Goal: Task Accomplishment & Management: Manage account settings

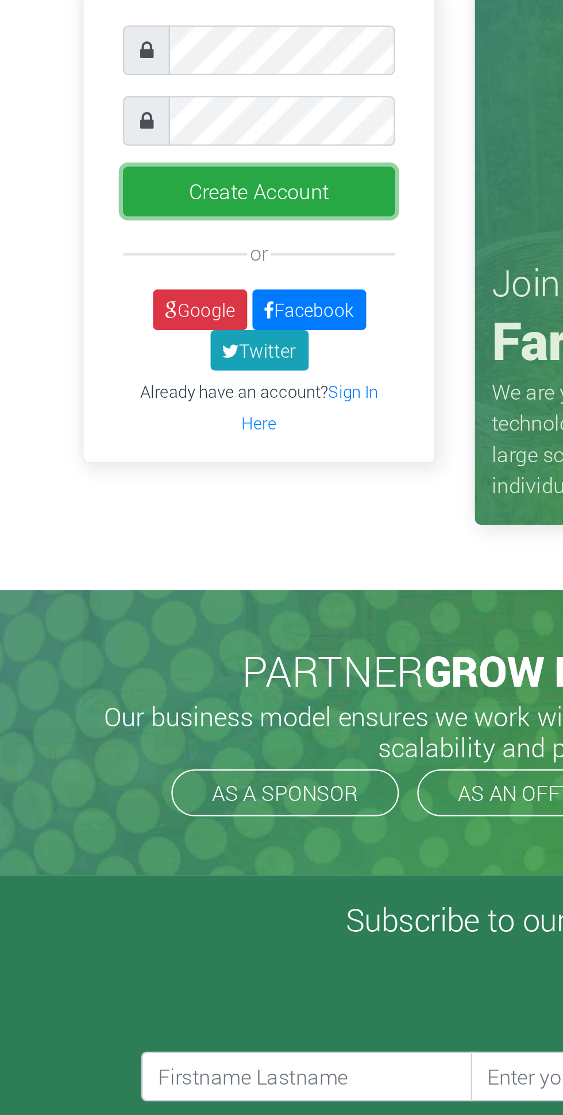
click at [115, 153] on button "Create Account" at bounding box center [160, 157] width 119 height 22
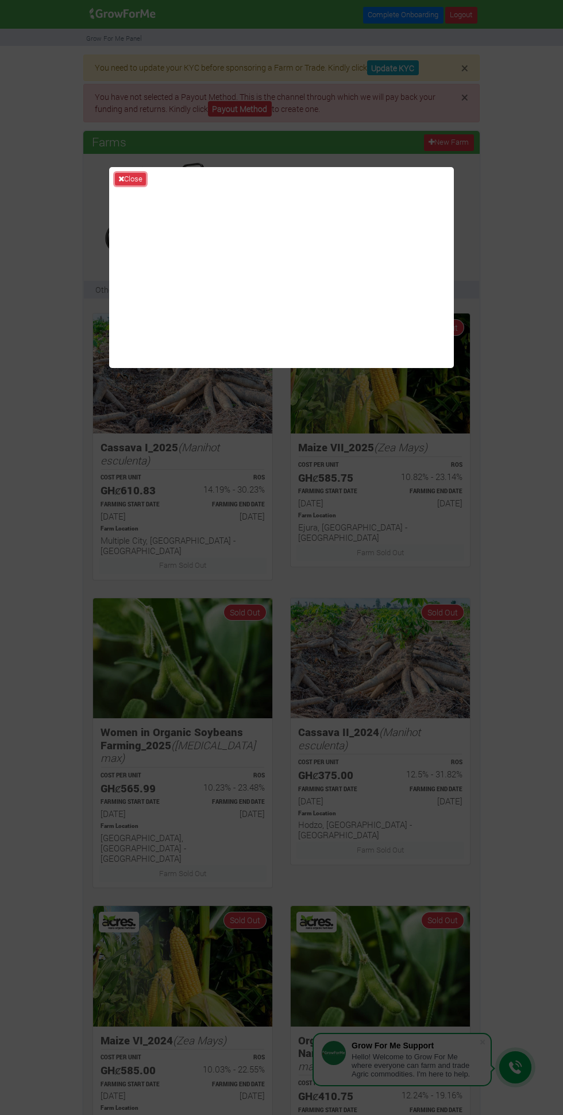
click at [138, 185] on button "Close" at bounding box center [130, 179] width 31 height 13
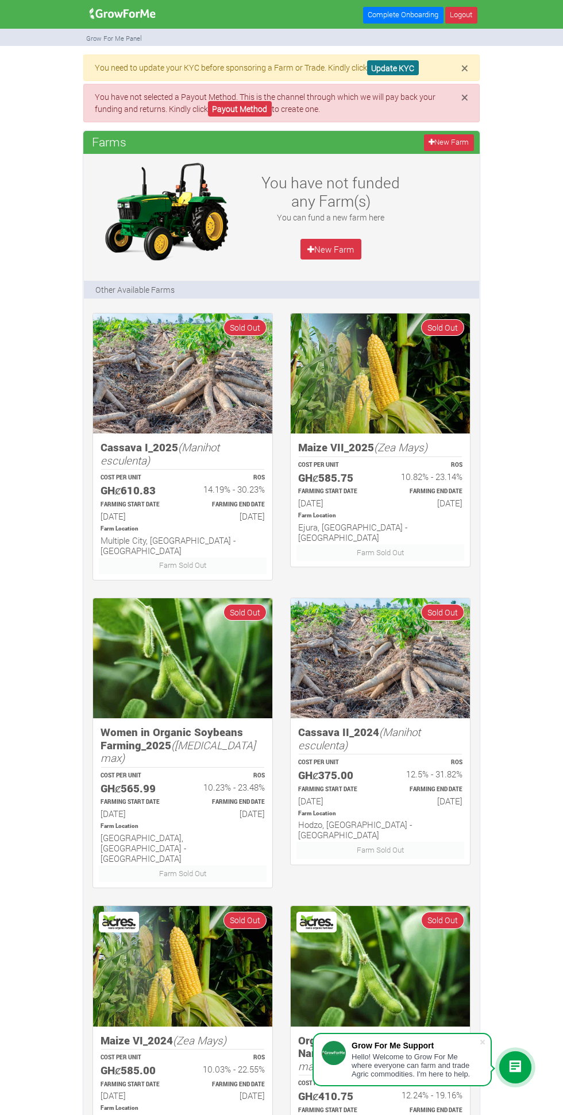
click at [394, 65] on link "Update KYC" at bounding box center [393, 67] width 52 height 15
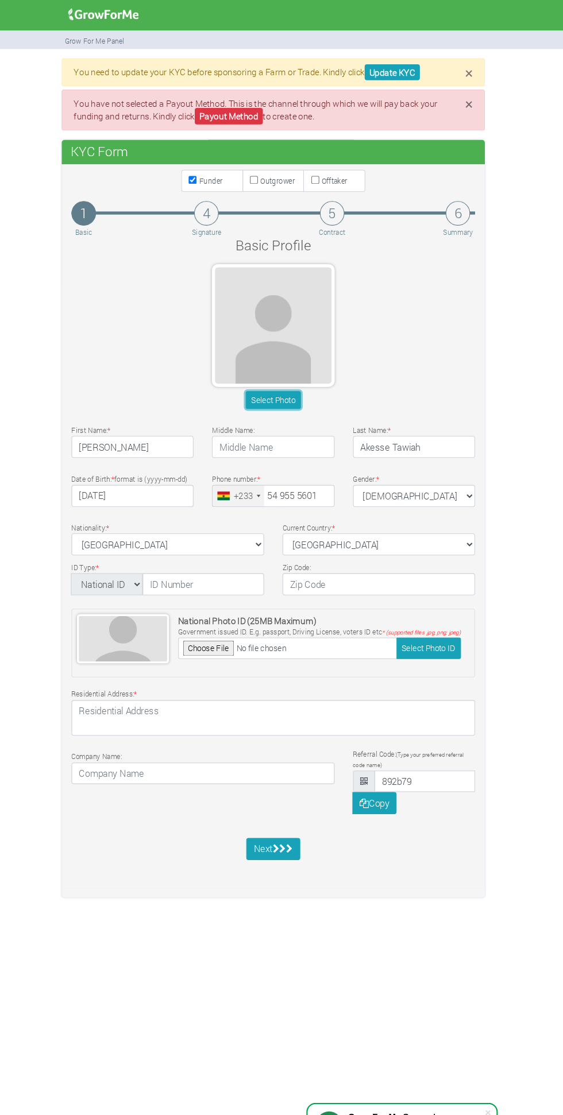
click at [276, 375] on button "Select Photo" at bounding box center [280, 374] width 51 height 17
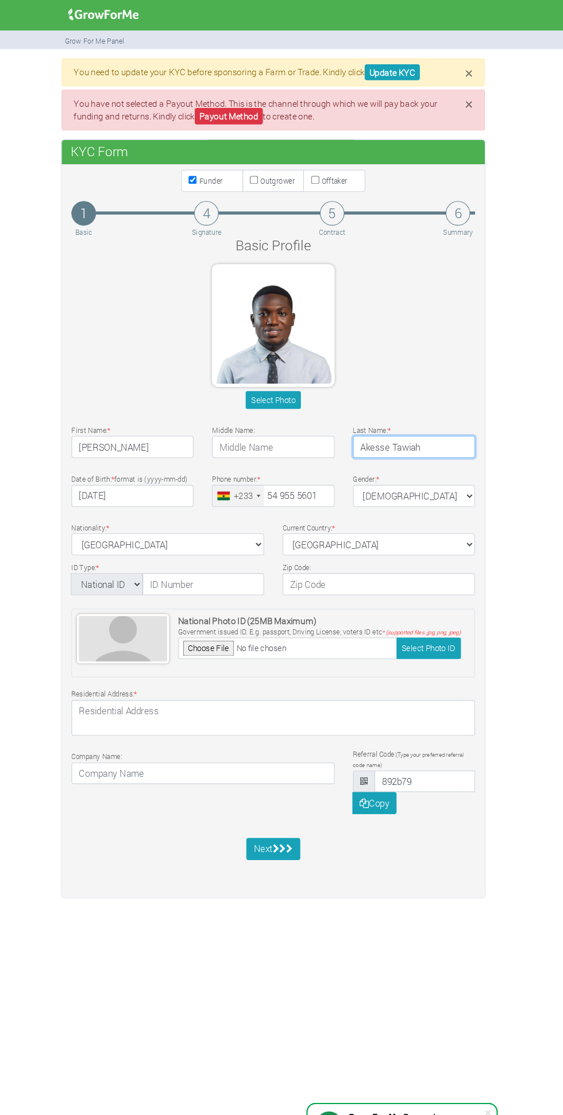
click at [393, 419] on input "Akesse Tawiah" at bounding box center [413, 418] width 114 height 21
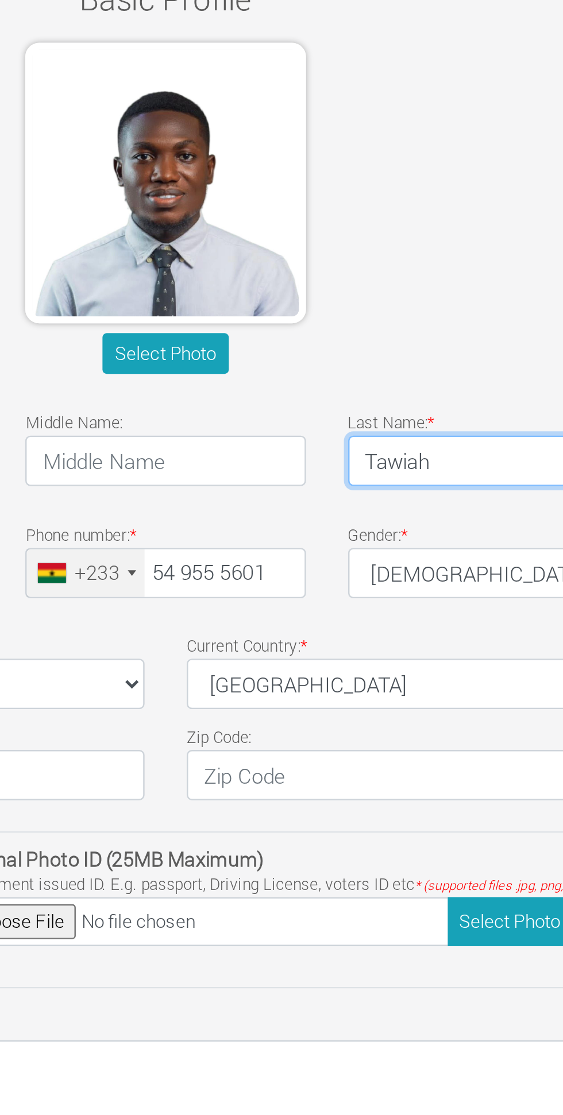
type input "Tawiah"
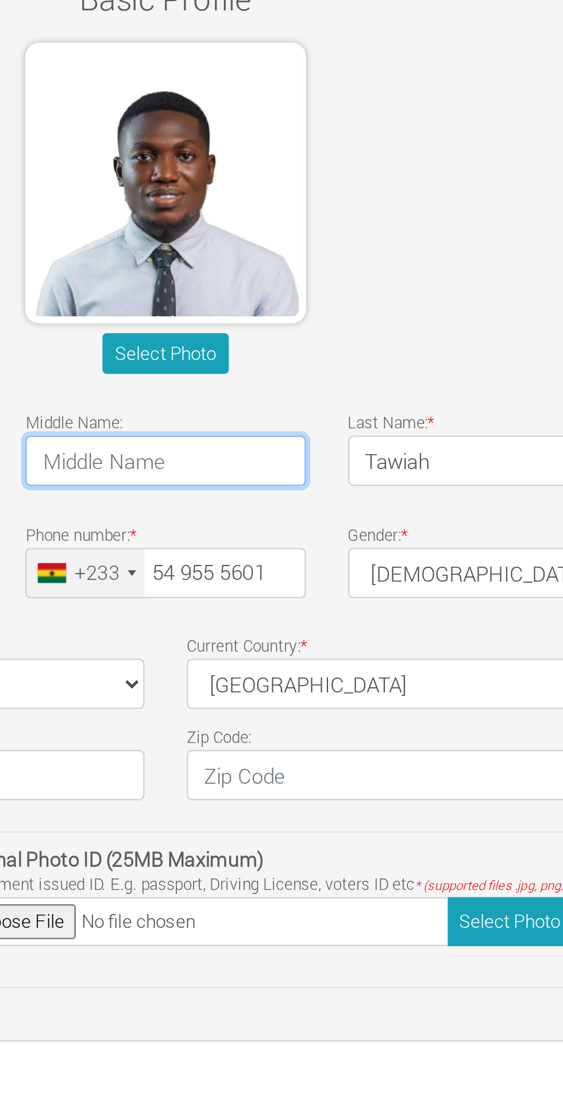
click at [282, 420] on input "text" at bounding box center [281, 418] width 114 height 21
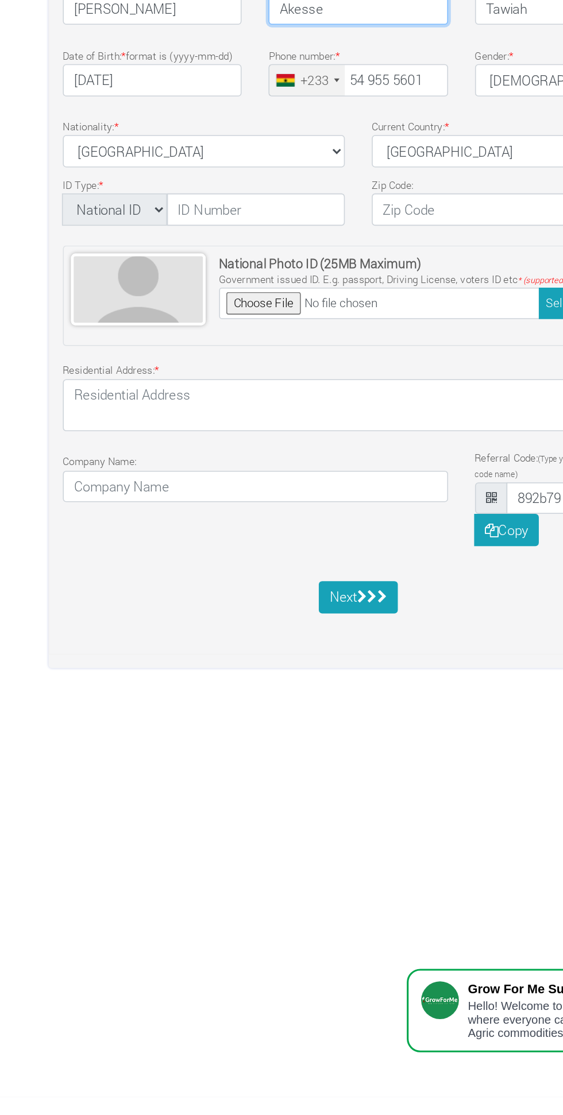
type input "Akesse"
click at [201, 545] on input "text" at bounding box center [216, 547] width 114 height 21
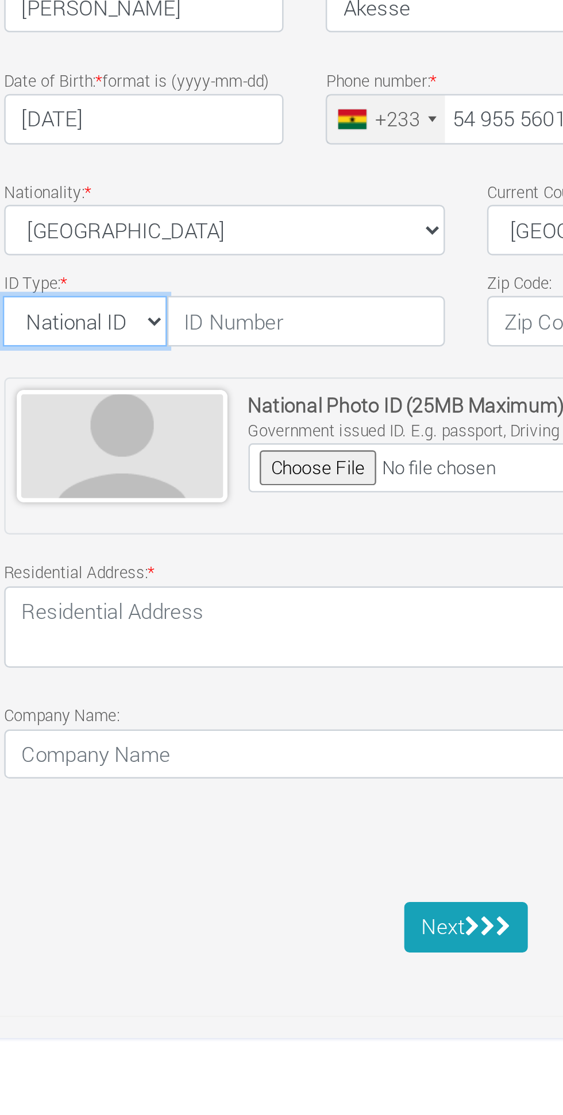
click at [153, 546] on select "National ID Ghana ID Passport Drivers" at bounding box center [125, 547] width 67 height 21
select select "Ghana ID"
click at [92, 537] on select "National ID Ghana ID Passport Drivers" at bounding box center [125, 547] width 67 height 21
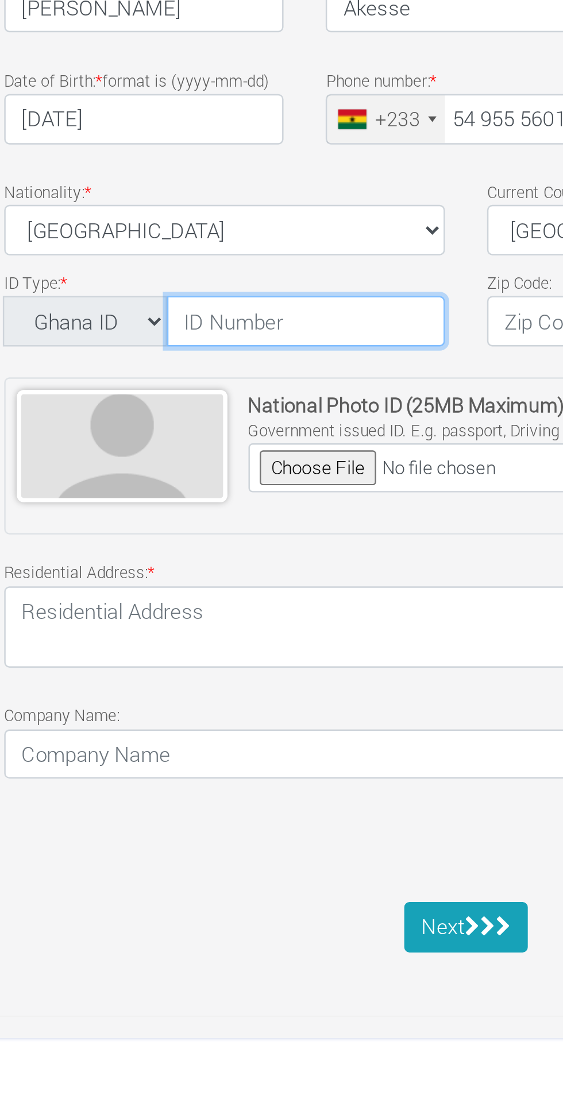
click at [181, 548] on input "text" at bounding box center [216, 547] width 114 height 21
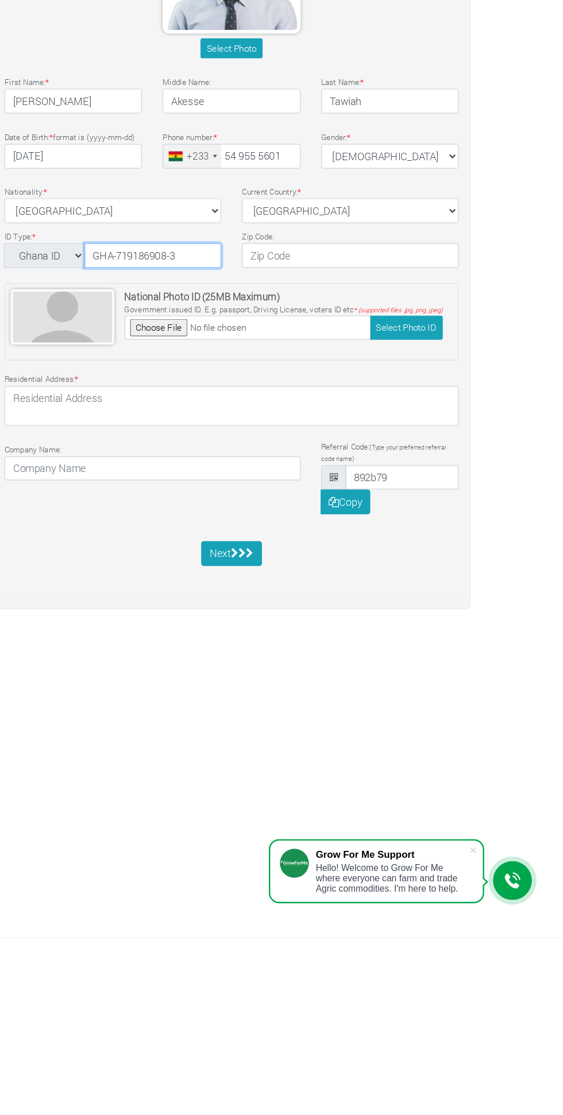
type input "GHA-719186908-3"
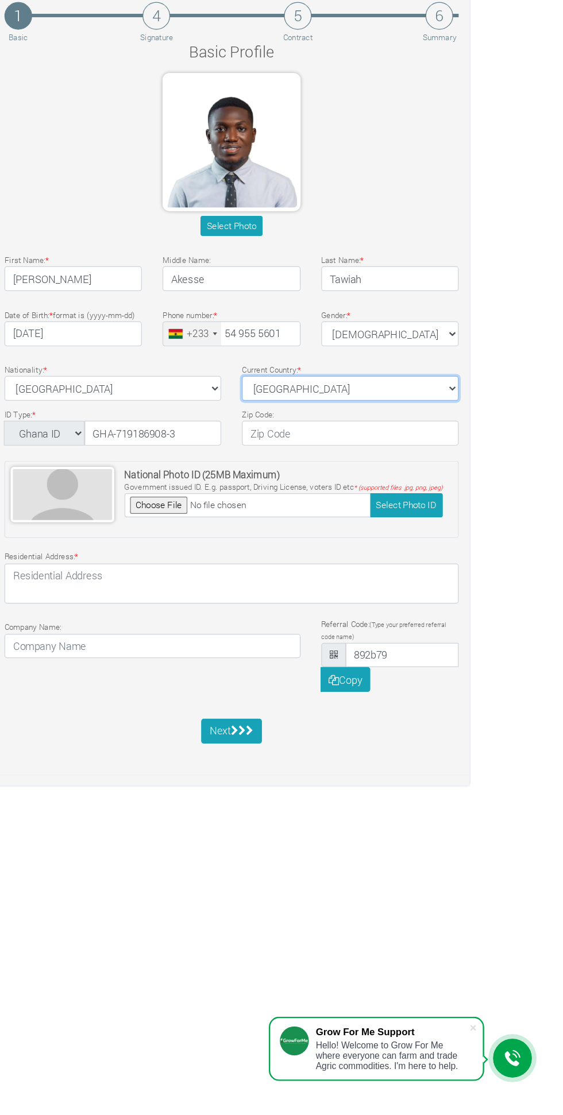
click at [373, 513] on select "ghana Afghanistan Albania Algeria American Samoa Andorra Angola Anguilla Antigu…" at bounding box center [380, 509] width 180 height 21
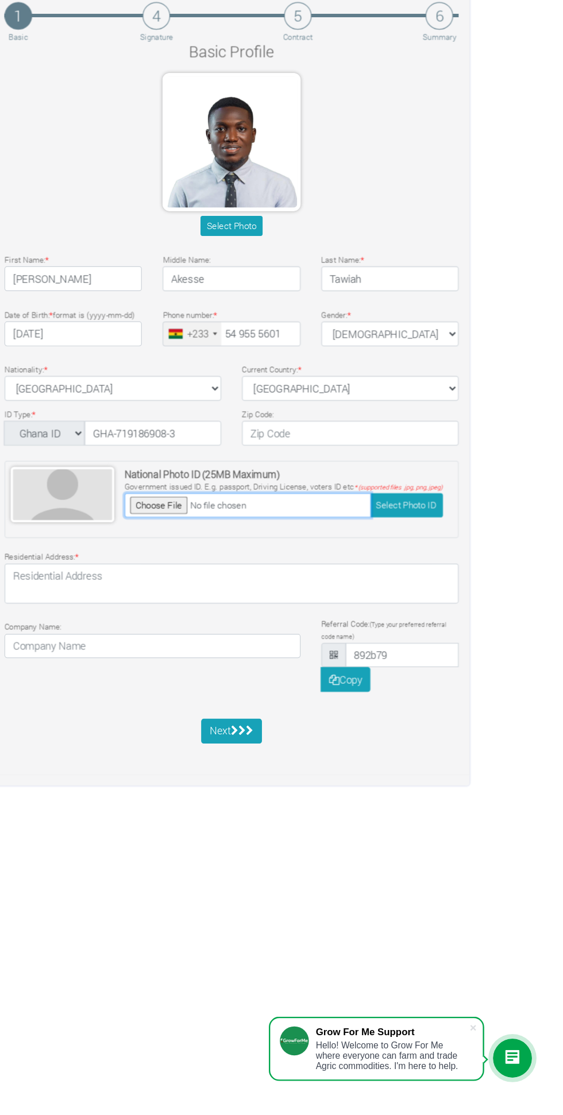
click at [236, 607] on input "file" at bounding box center [294, 607] width 205 height 20
type input "C:\fakepath\Screenshot_20250915-163239.jpg"
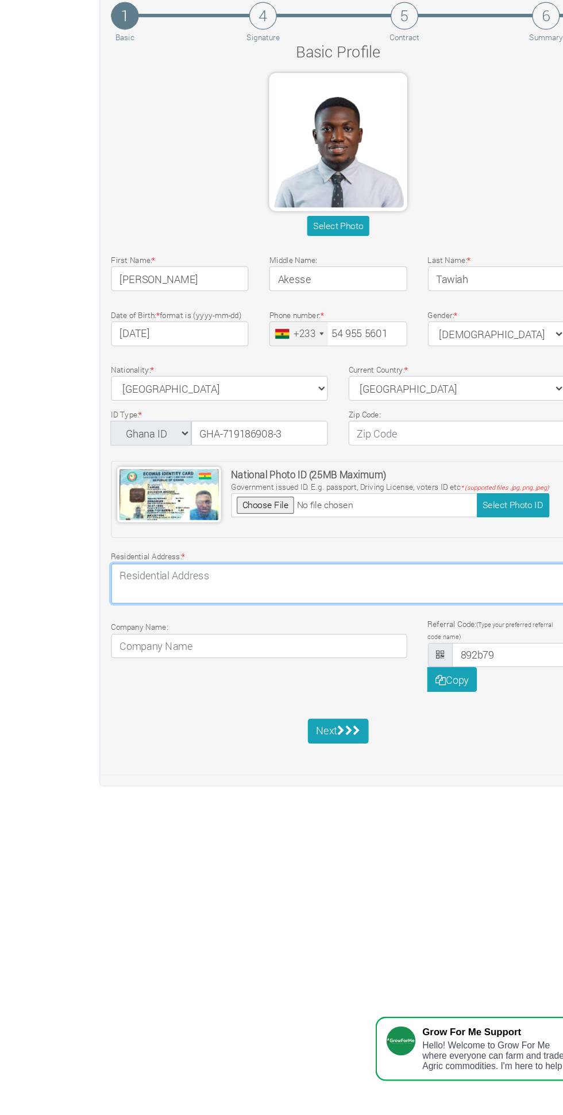
click at [301, 671] on textarea at bounding box center [281, 672] width 378 height 33
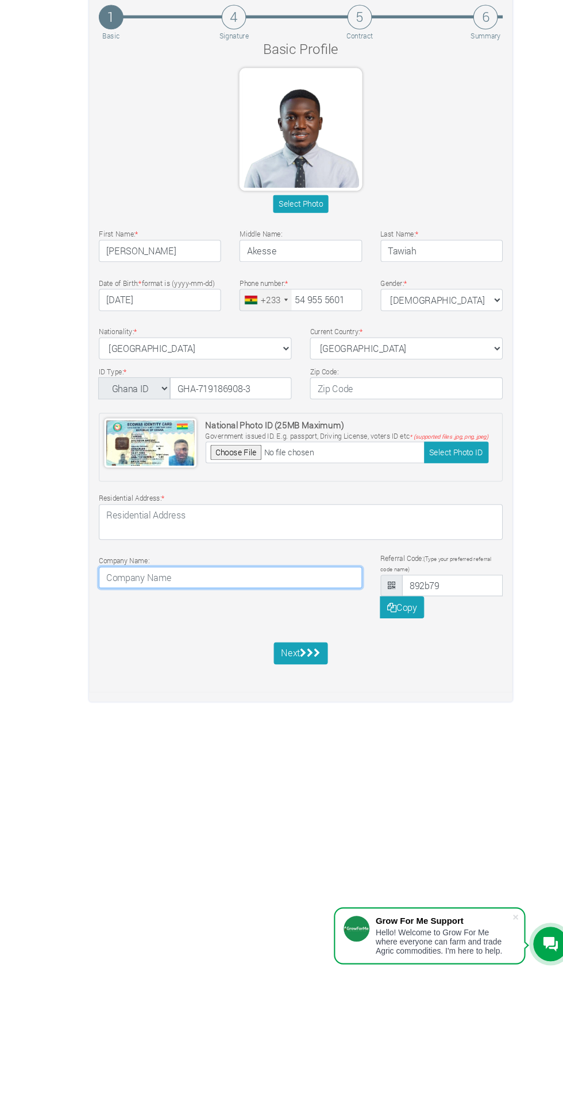
click at [143, 723] on input at bounding box center [215, 724] width 246 height 21
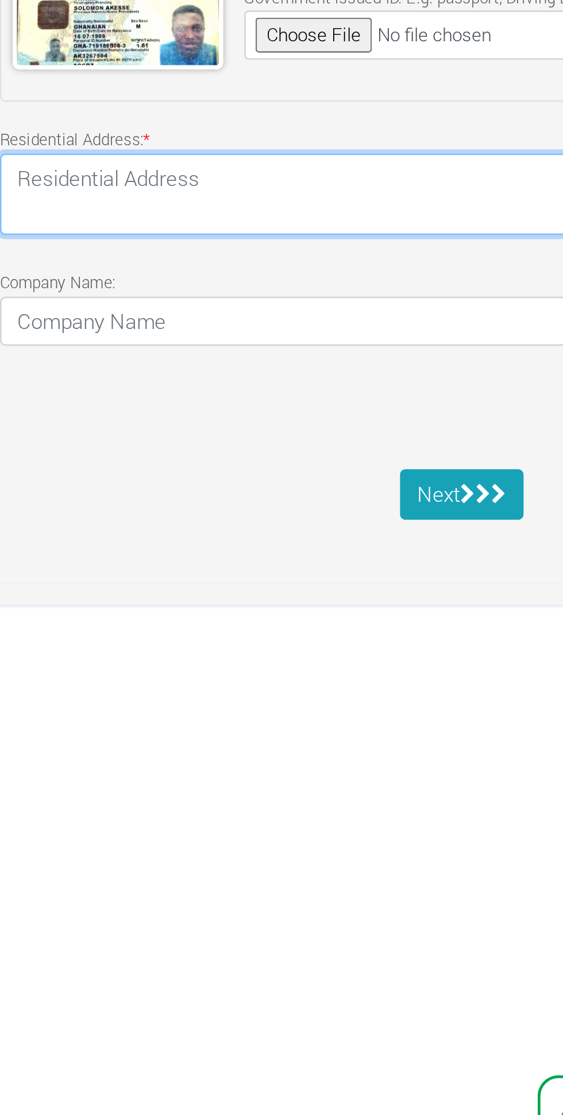
click at [144, 669] on textarea at bounding box center [281, 672] width 378 height 33
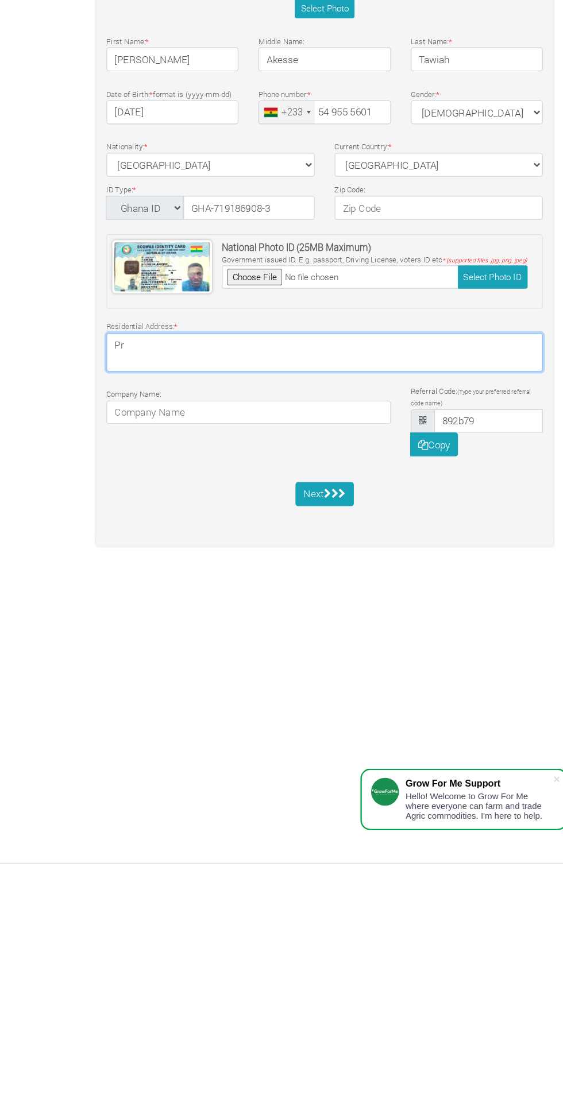
type textarea "P"
type textarea "A"
type textarea "PROF ATTA MILLS Rd EL 142"
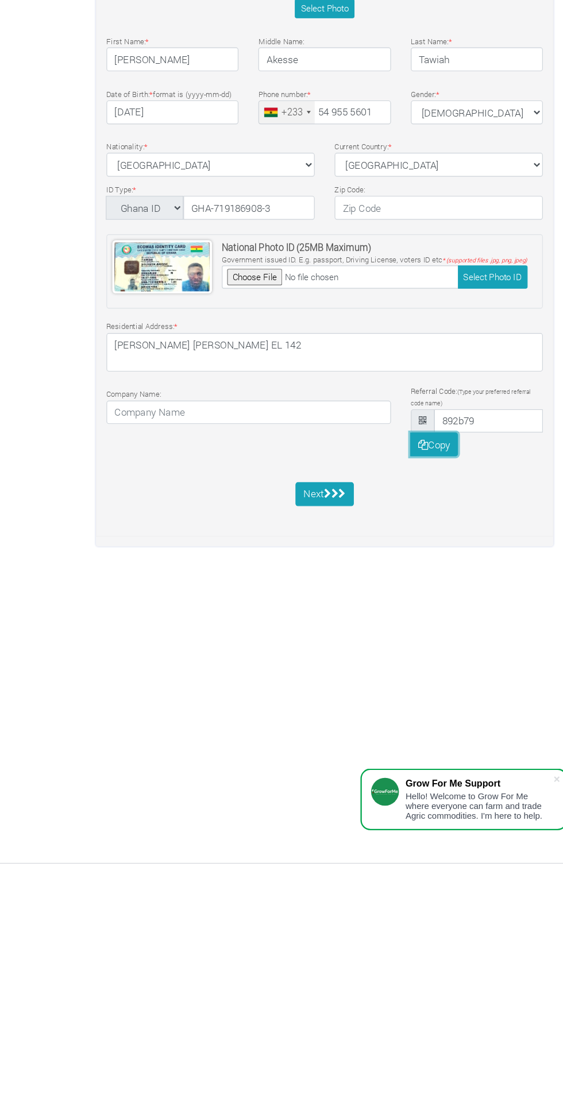
click at [377, 748] on button "Copy" at bounding box center [376, 752] width 42 height 21
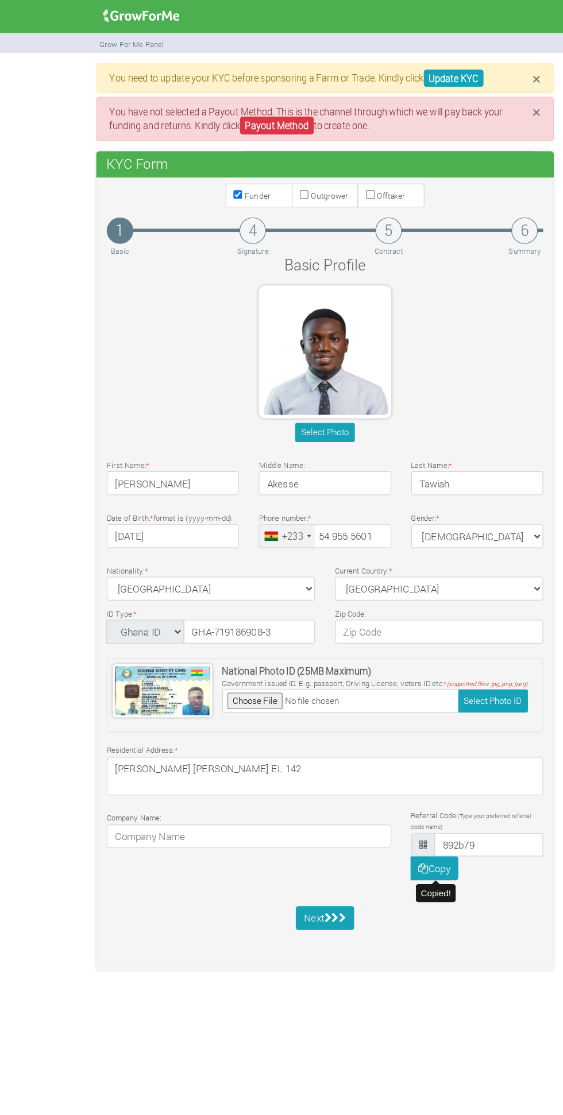
scroll to position [14, 0]
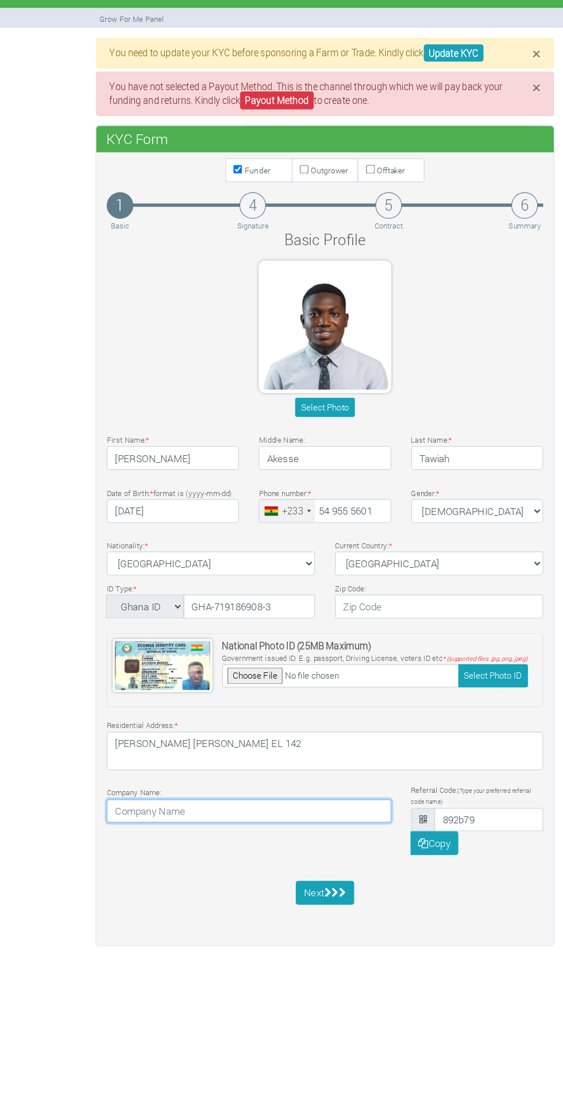
click at [149, 729] on input at bounding box center [215, 724] width 246 height 21
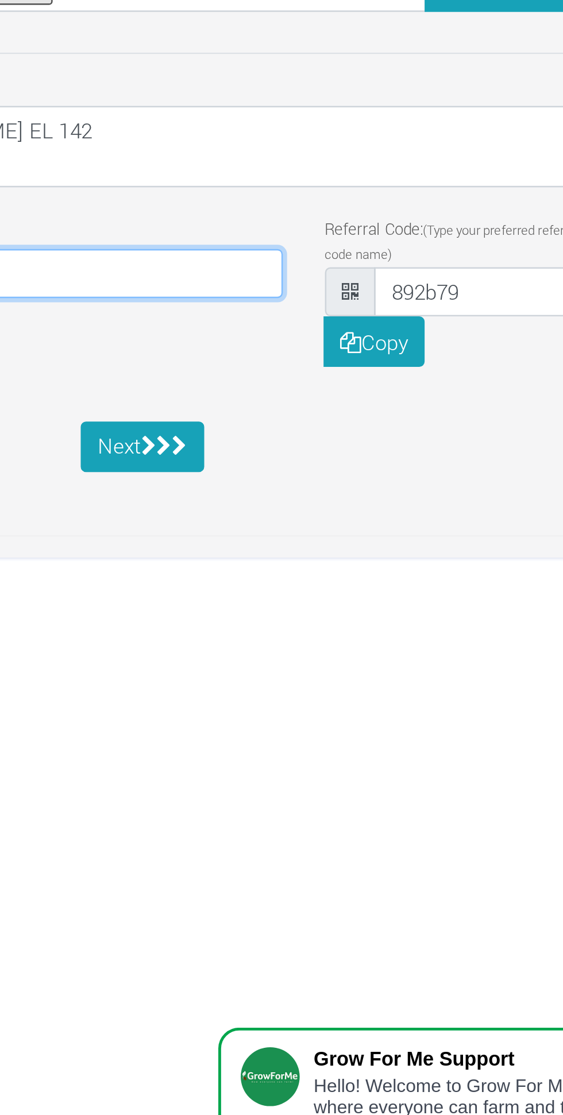
type input "AgricGod ☘️"
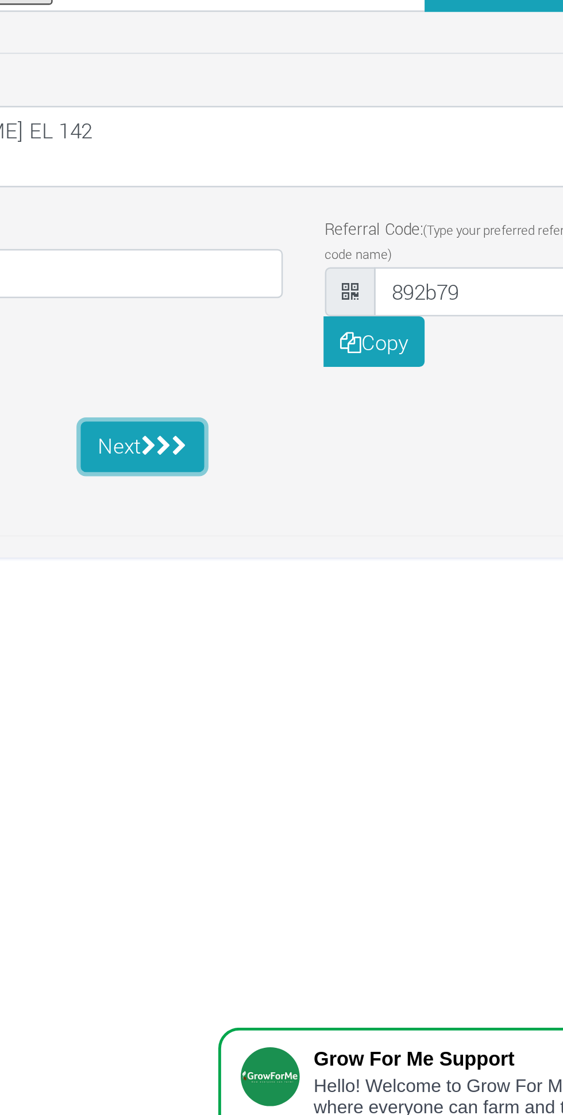
click at [282, 788] on button "Next" at bounding box center [281, 795] width 51 height 21
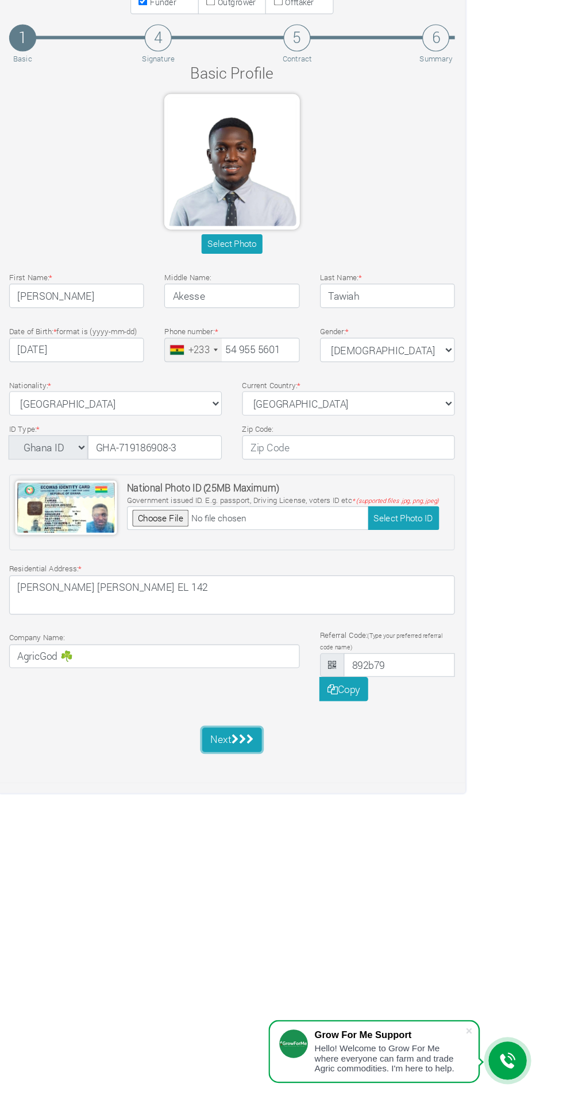
scroll to position [0, 0]
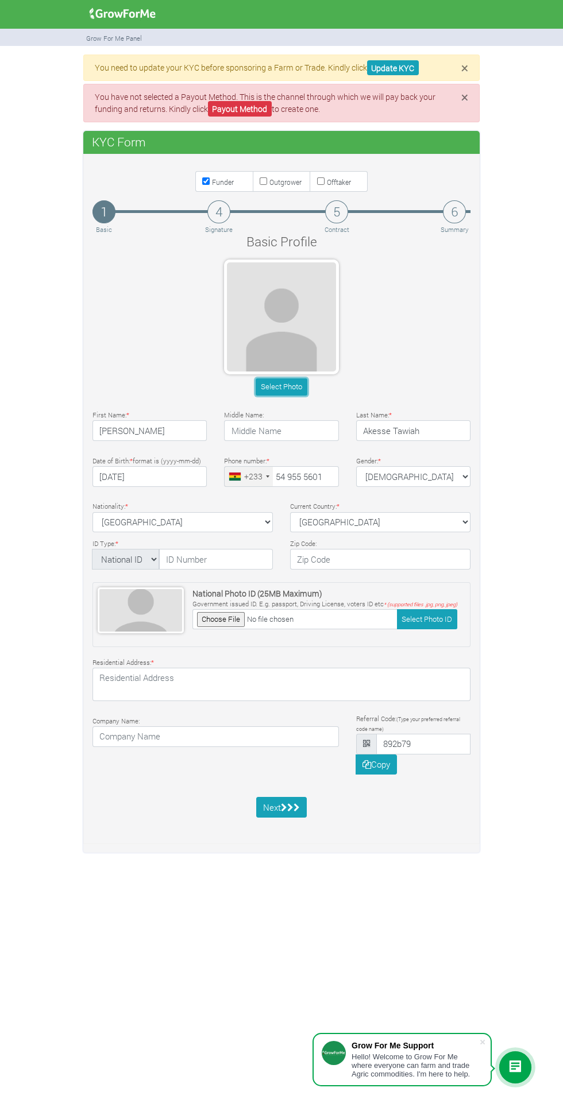
click at [276, 387] on button "Select Photo" at bounding box center [280, 386] width 51 height 17
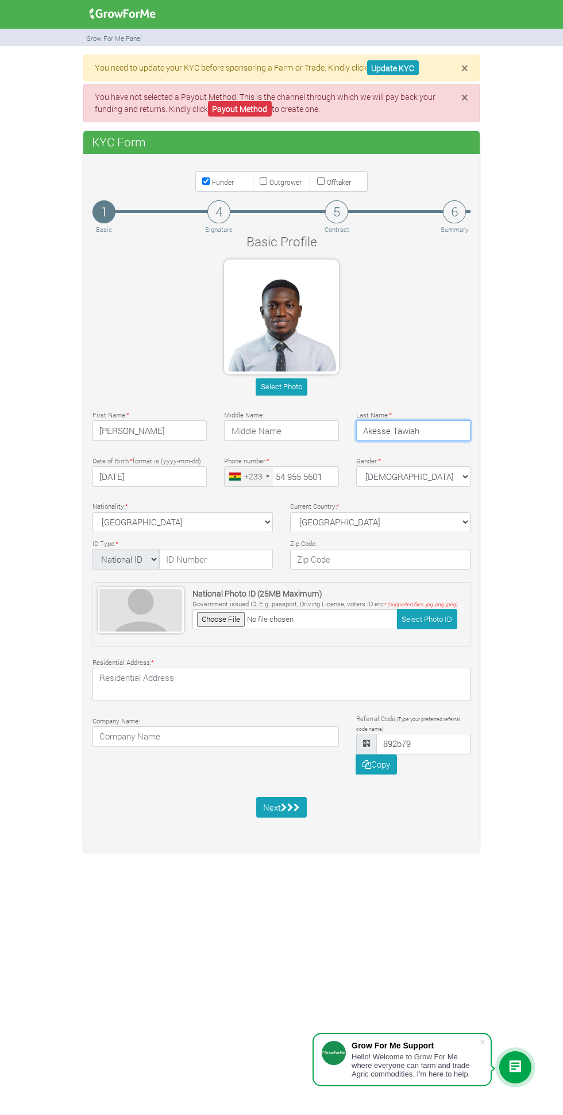
click at [400, 428] on input "Akesse Tawiah" at bounding box center [413, 430] width 114 height 21
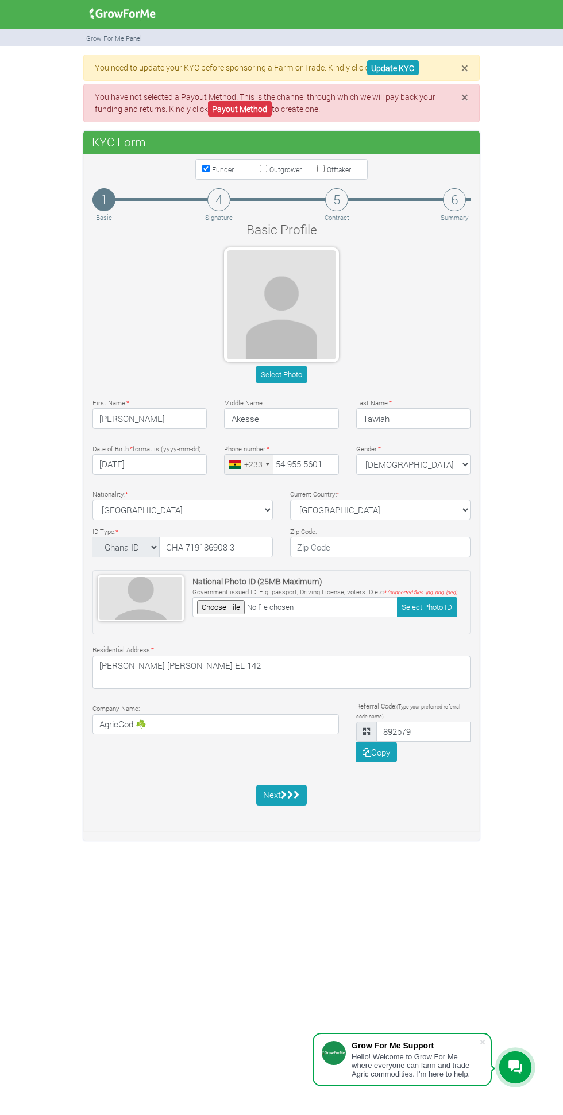
select select "Ghana ID"
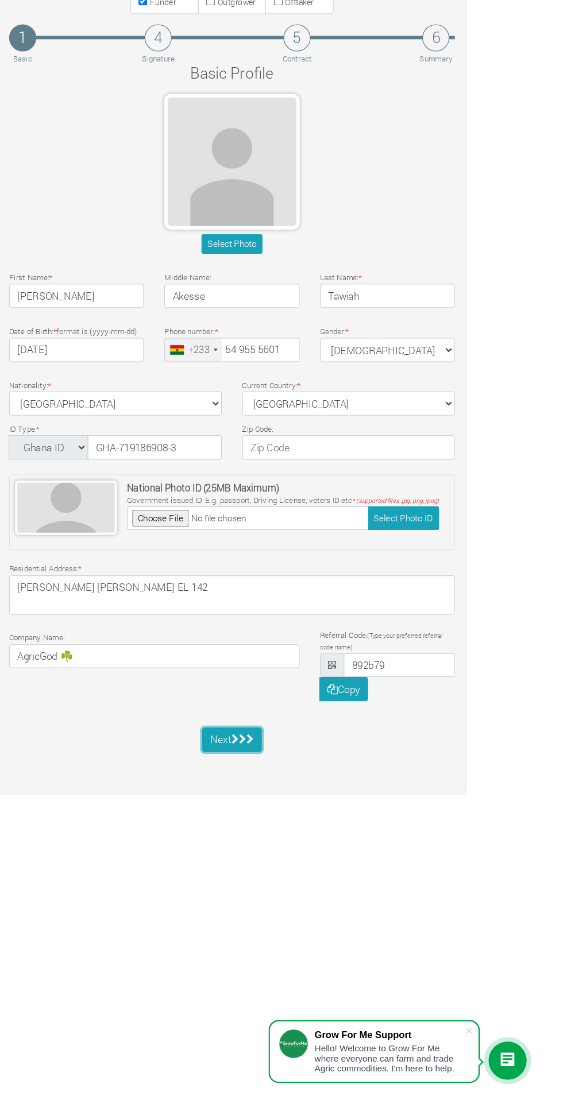
click at [288, 793] on icon "submit" at bounding box center [290, 794] width 6 height 9
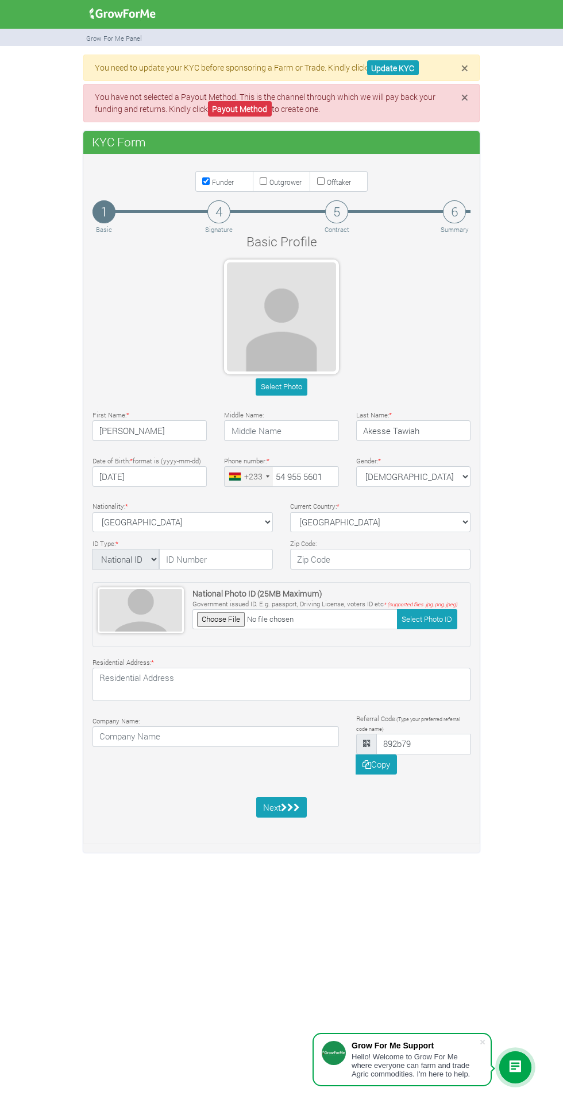
click at [235, 209] on div "1 Basic 4 Signature 5 Contract 6 Summary" at bounding box center [281, 211] width 378 height 23
click at [240, 185] on label "Funder" at bounding box center [224, 181] width 58 height 21
click at [210, 185] on input "Funder" at bounding box center [205, 180] width 7 height 7
click at [207, 178] on input "Funder" at bounding box center [205, 180] width 7 height 7
checkbox input "true"
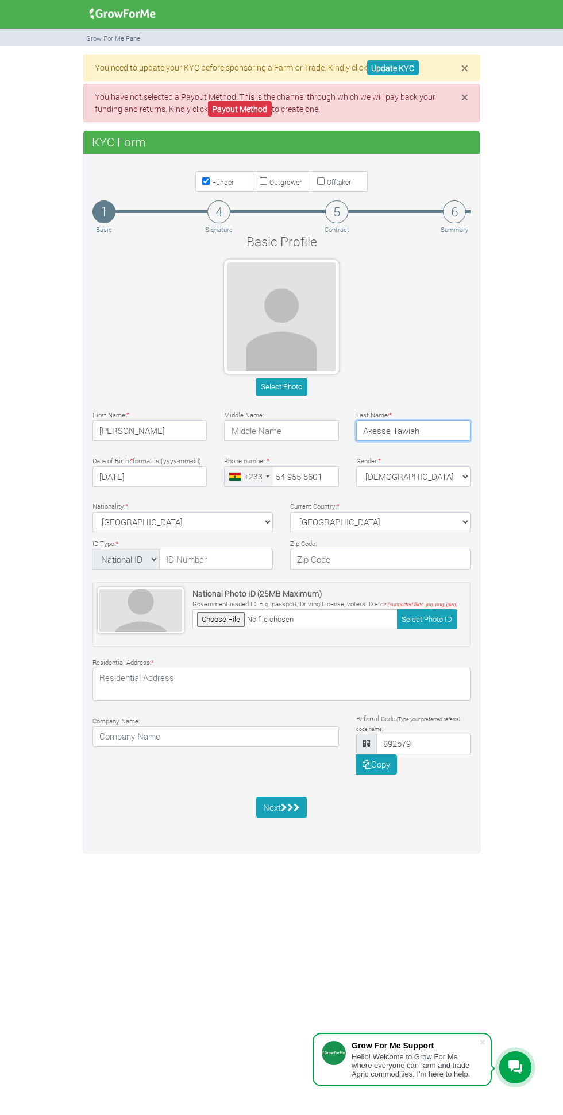
click at [394, 431] on input "Akesse Tawiah" at bounding box center [413, 430] width 114 height 21
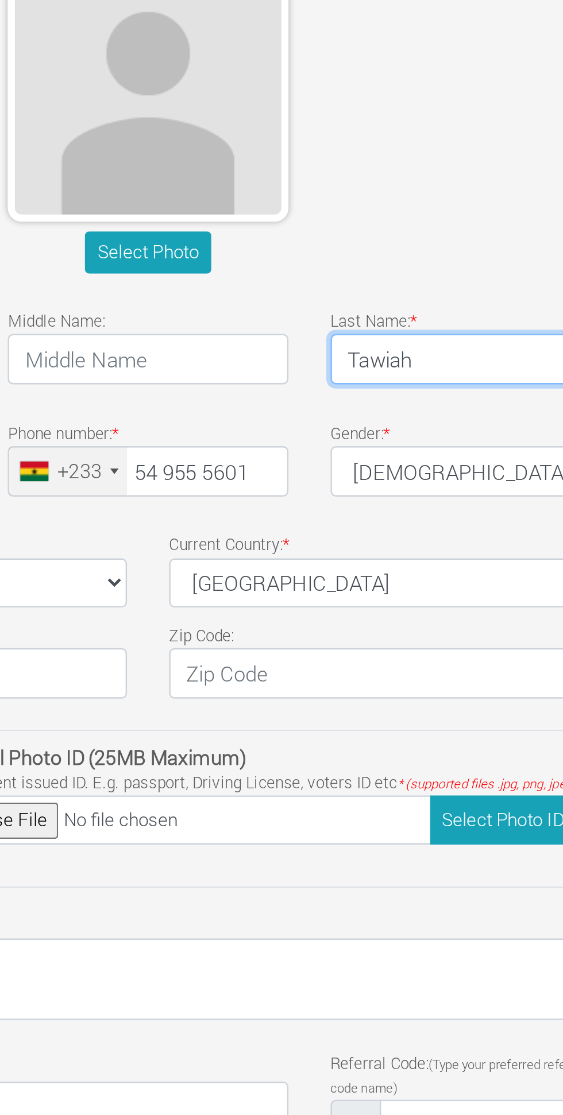
type input "Tawiah"
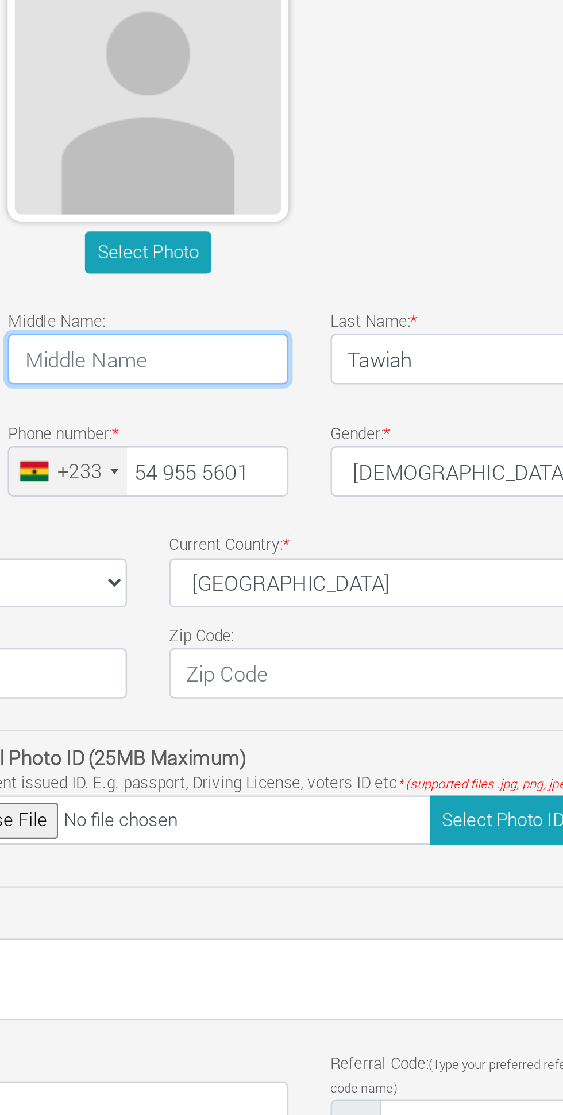
click at [286, 428] on input "text" at bounding box center [281, 430] width 114 height 21
type input "Akesse"
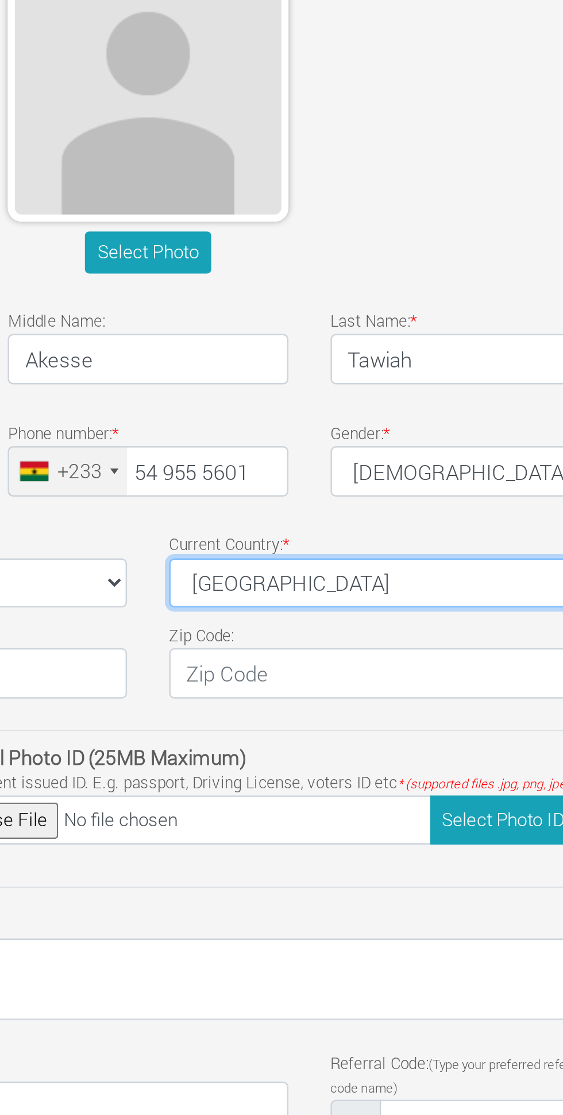
select select "Ghana"
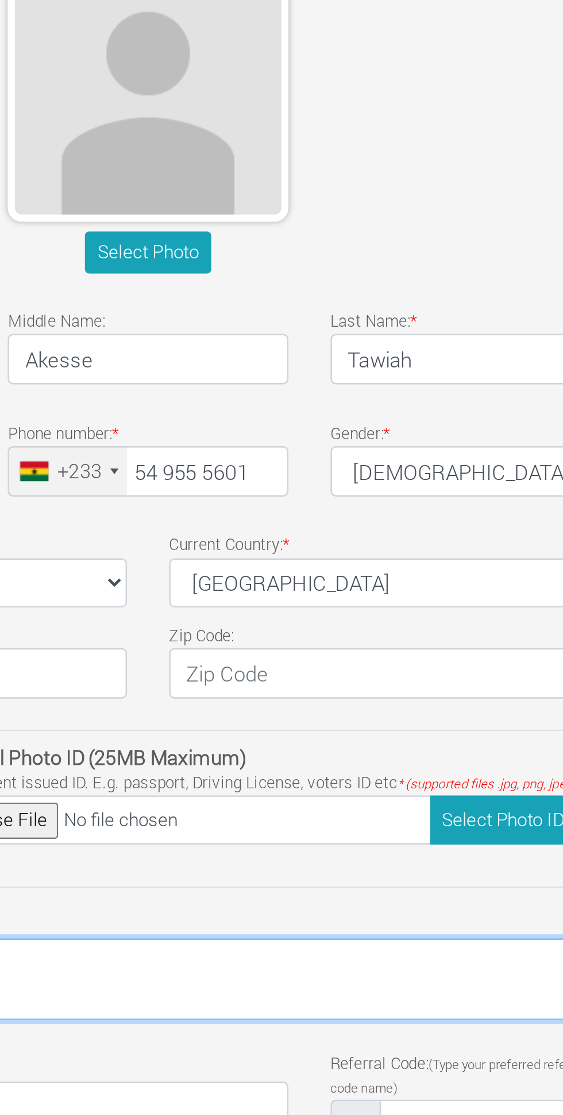
type textarea "PROF ATTA MILLS RD"
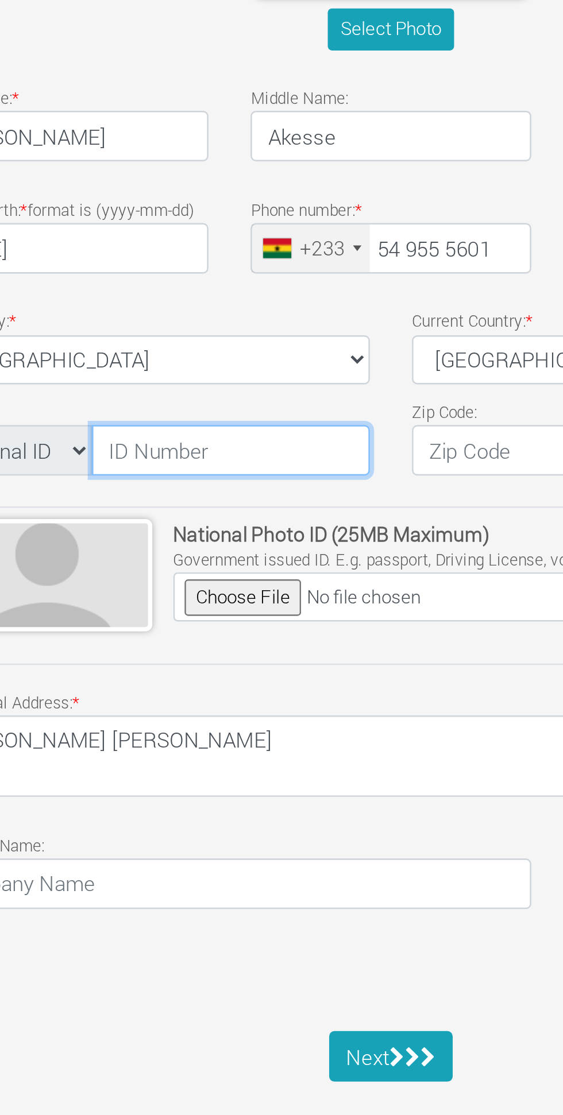
click at [226, 559] on input "text" at bounding box center [216, 559] width 114 height 21
type input "GHA-719186908-3"
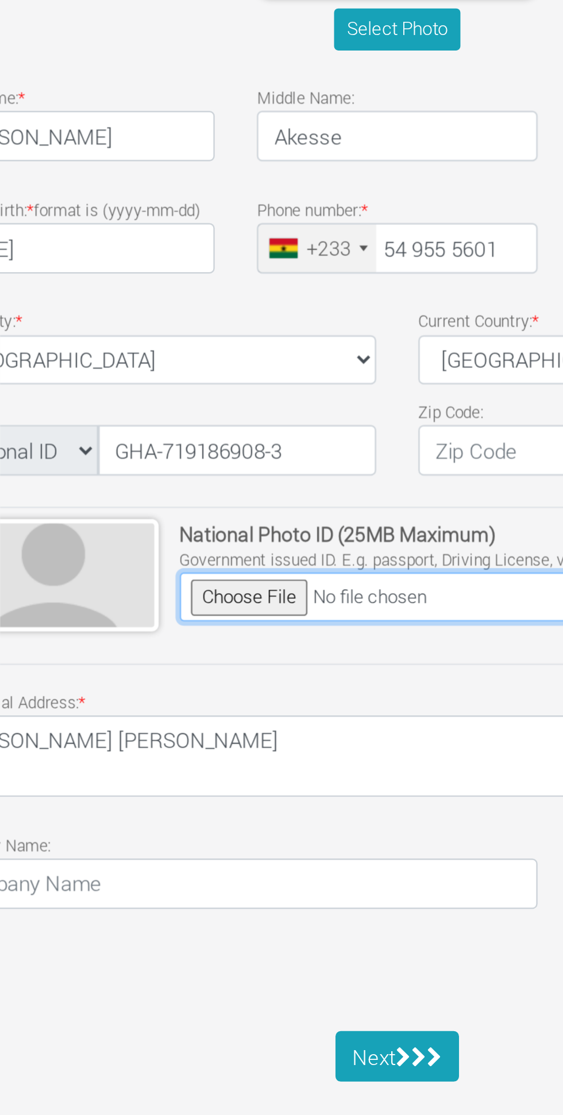
click at [220, 613] on input "file" at bounding box center [294, 619] width 205 height 20
type input "C:\fakepath\Screenshot_20250915-163239.jpg"
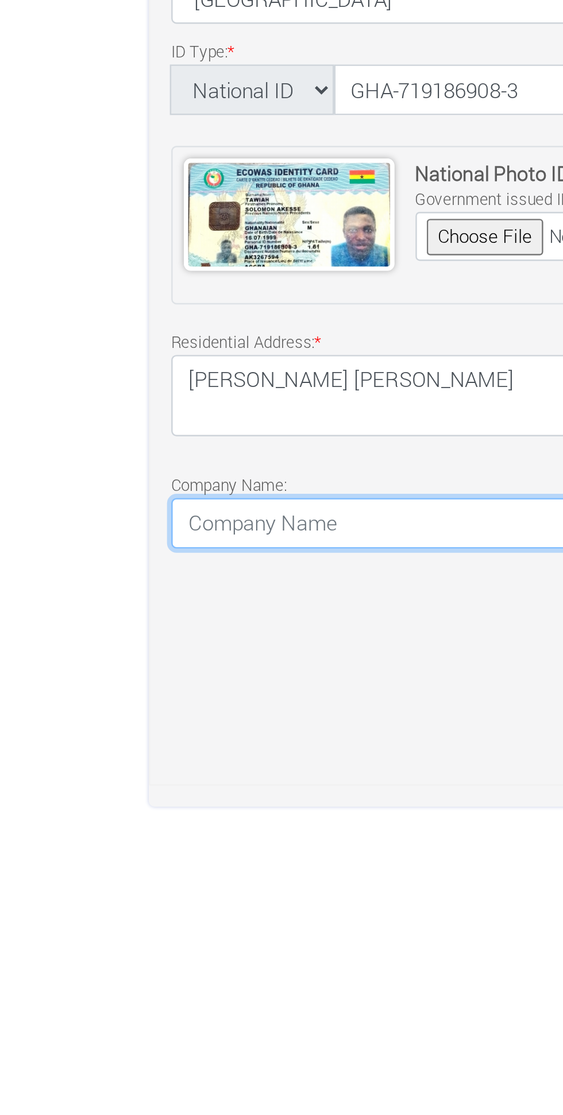
click at [131, 734] on input at bounding box center [215, 736] width 246 height 21
click at [162, 736] on input "AgricGod ☘️" at bounding box center [215, 736] width 246 height 21
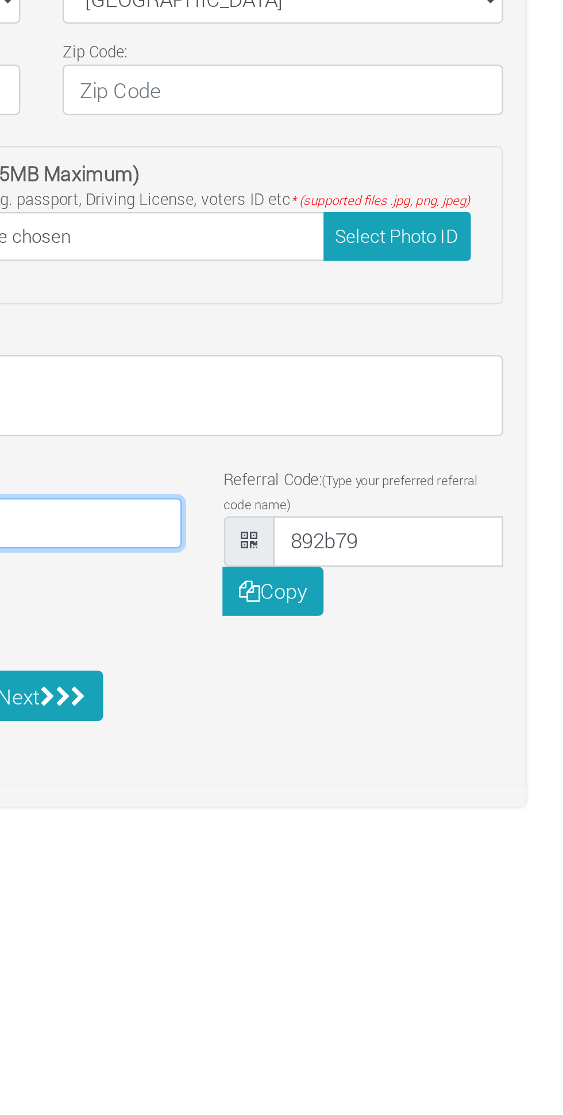
type input "AgricGod ☘️ farms"
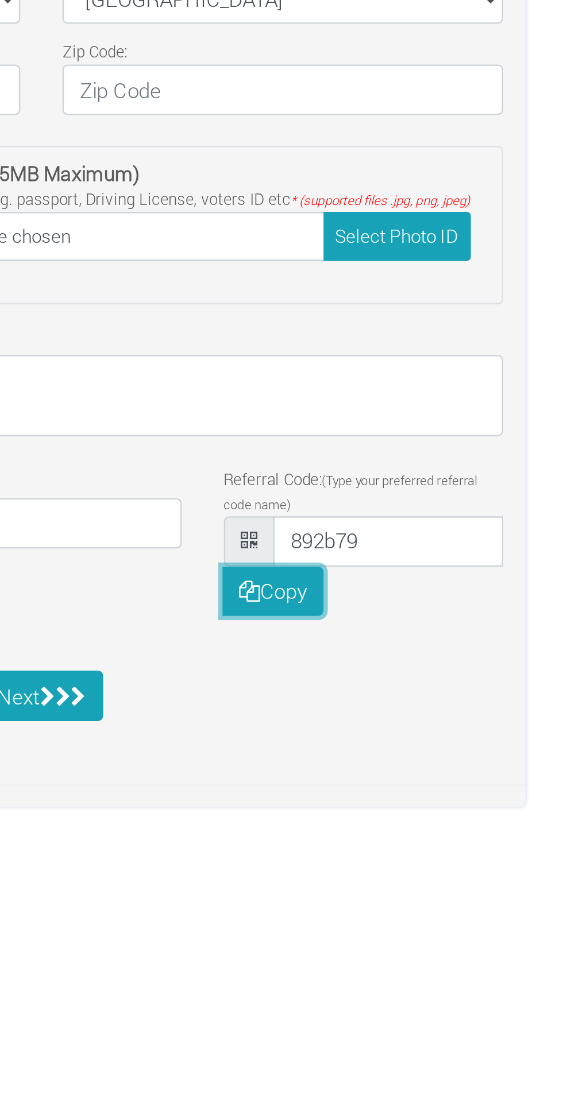
click at [379, 765] on button "Copy" at bounding box center [376, 764] width 42 height 21
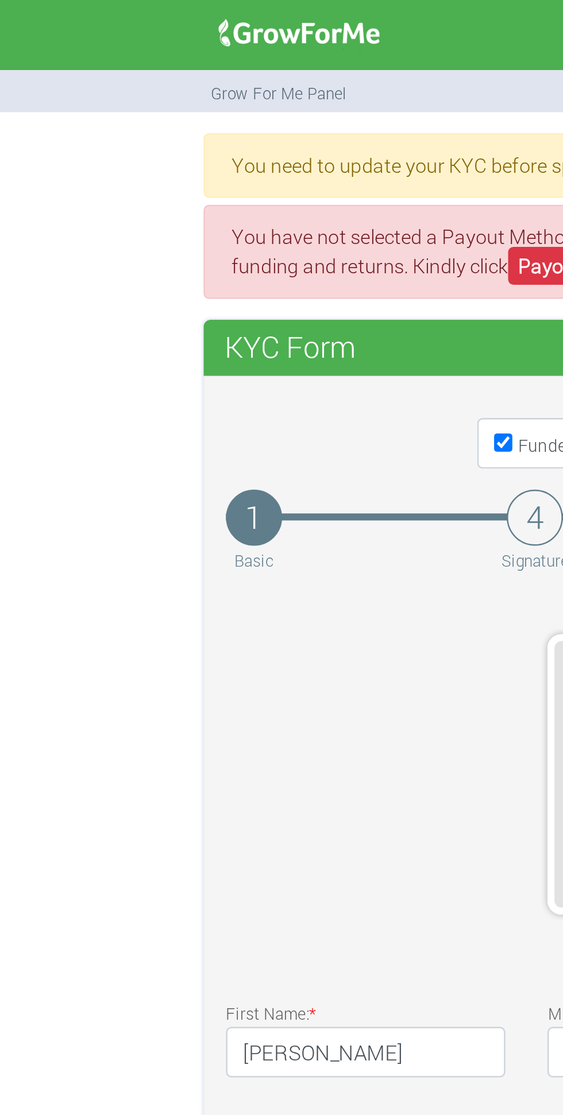
scroll to position [14, 0]
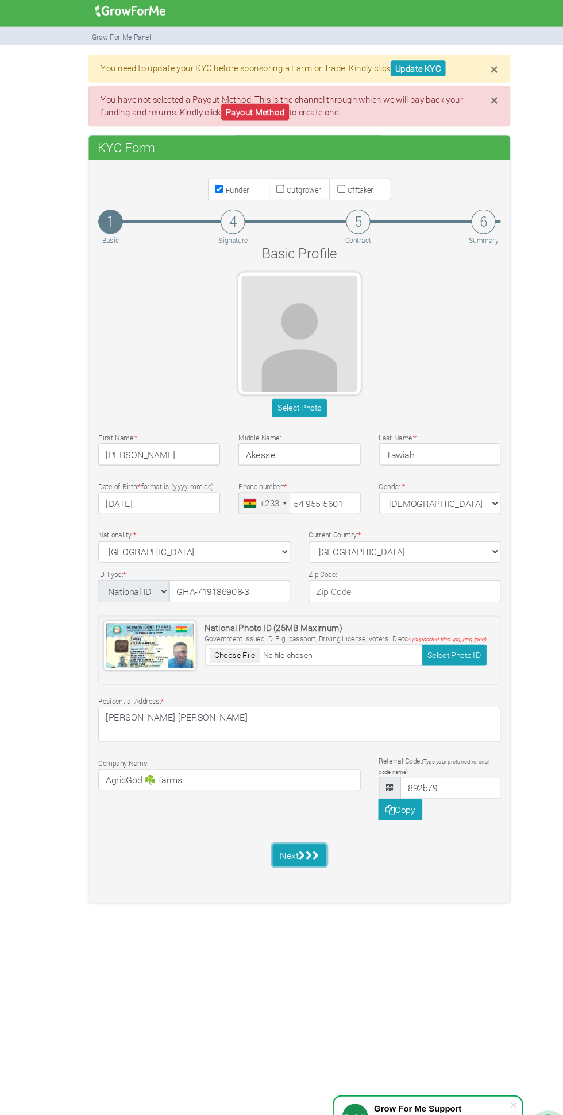
click at [282, 808] on icon "submit" at bounding box center [284, 807] width 6 height 9
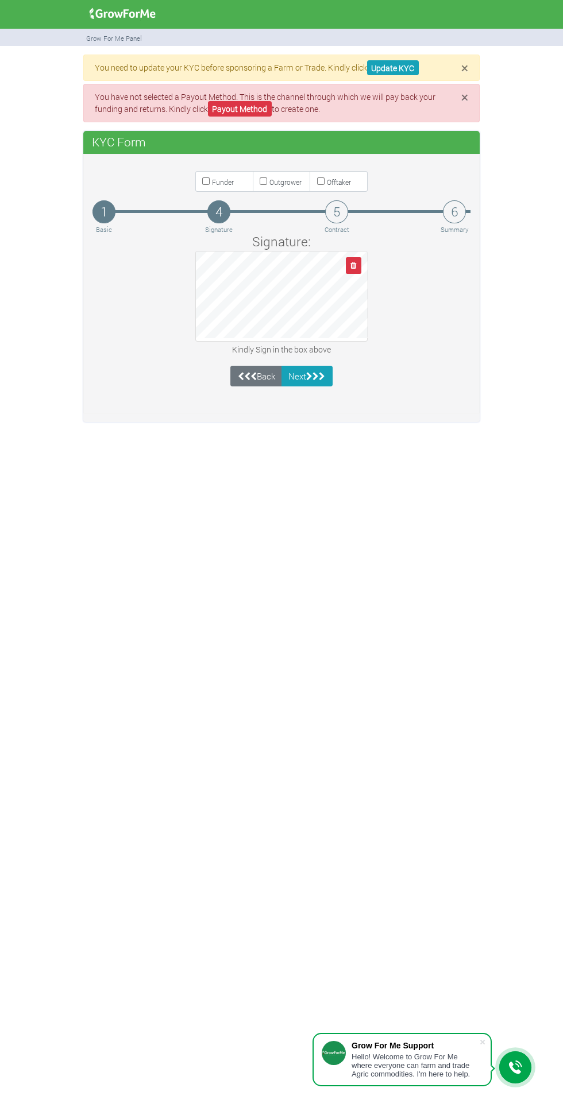
click at [207, 179] on input "Funder" at bounding box center [205, 180] width 7 height 7
checkbox input "true"
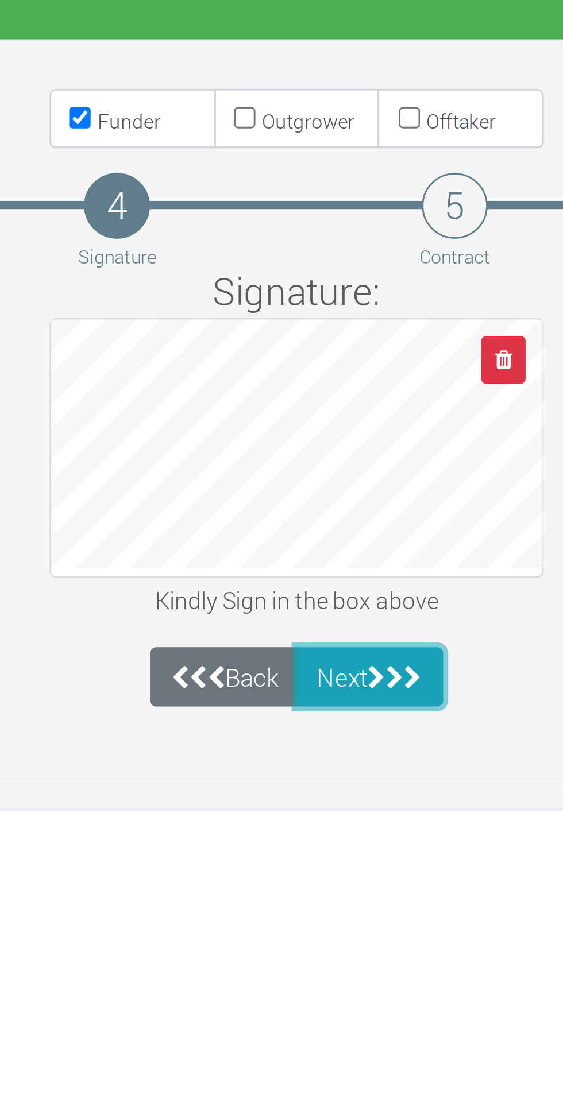
click at [325, 376] on icon "submit" at bounding box center [322, 376] width 6 height 9
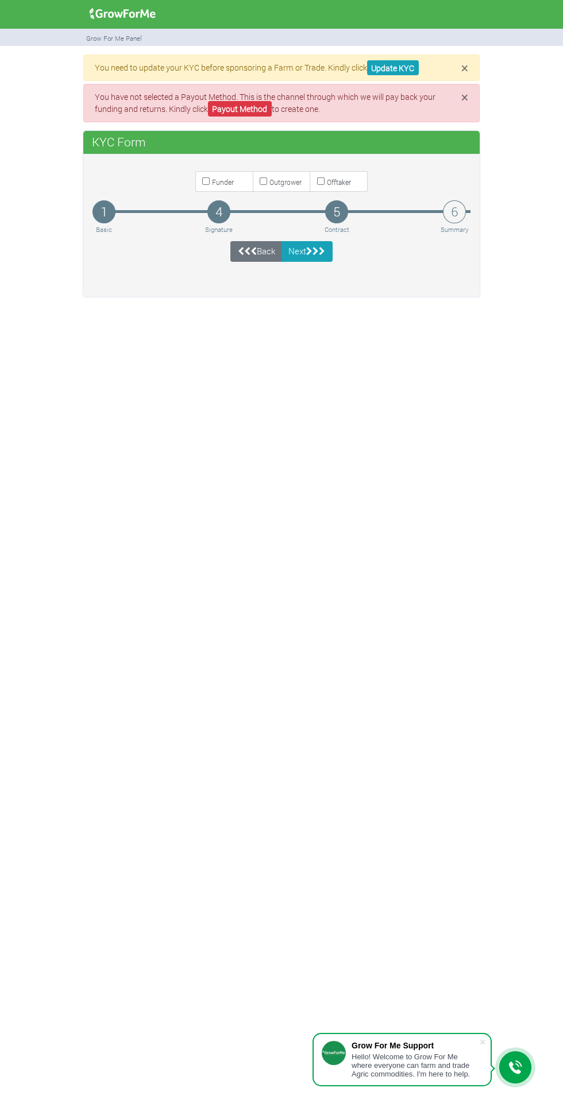
click at [207, 178] on input "Funder" at bounding box center [205, 180] width 7 height 7
checkbox input "true"
click at [311, 251] on icon "submit" at bounding box center [309, 251] width 6 height 9
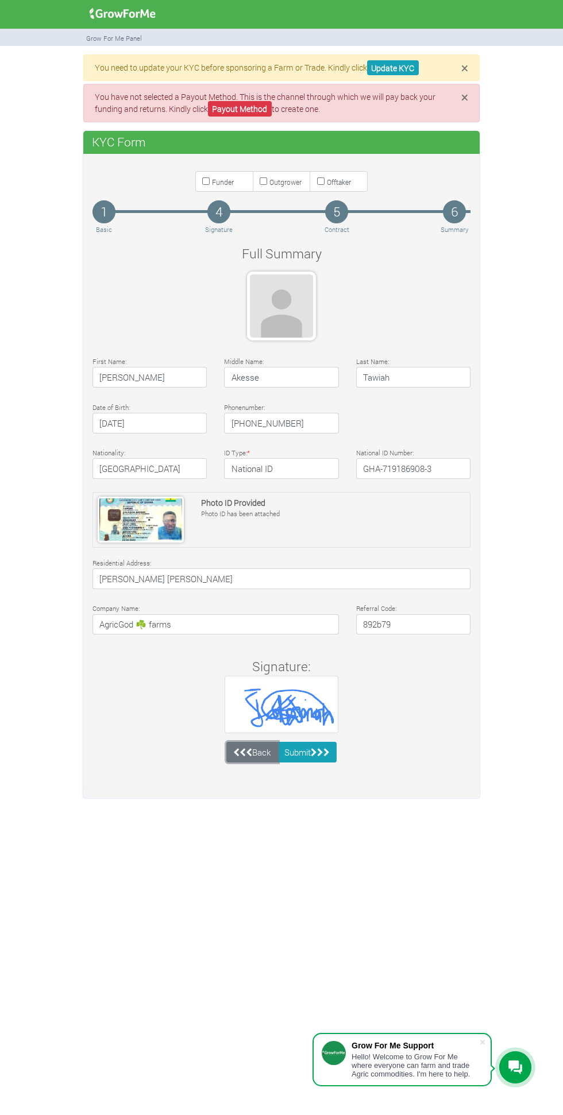
click at [253, 755] on link "Back" at bounding box center [252, 752] width 52 height 21
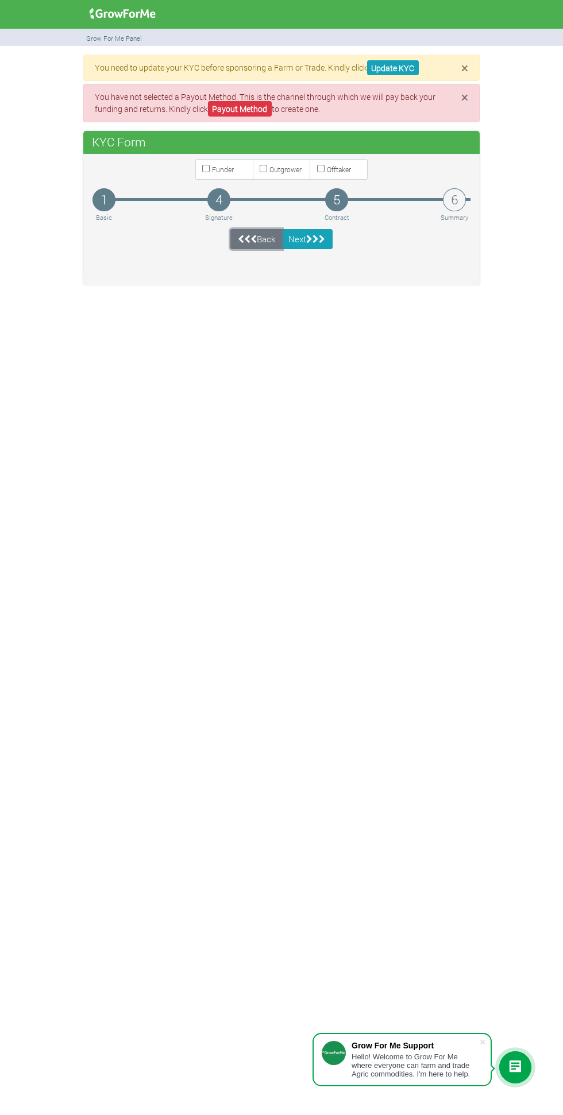
click at [262, 237] on link "Back" at bounding box center [256, 239] width 52 height 21
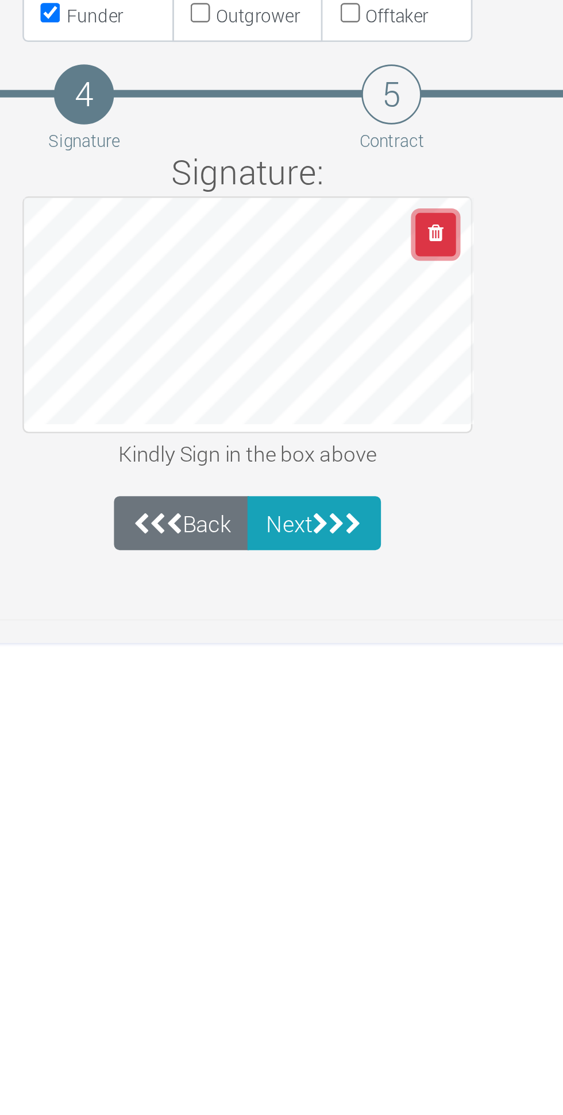
click at [354, 250] on icon "button" at bounding box center [353, 252] width 6 height 7
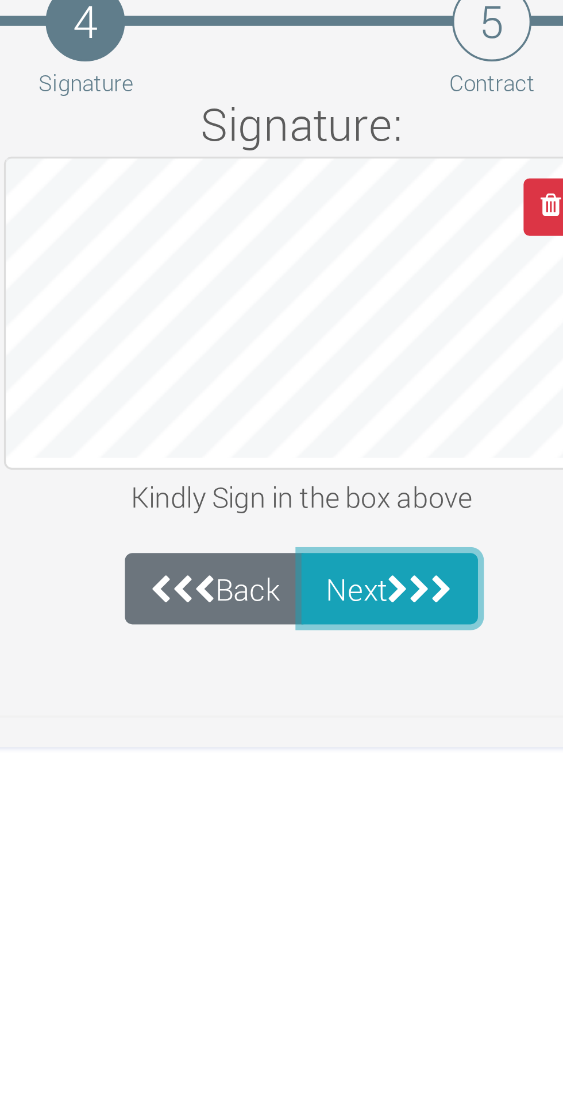
click at [315, 363] on icon "submit" at bounding box center [315, 364] width 6 height 9
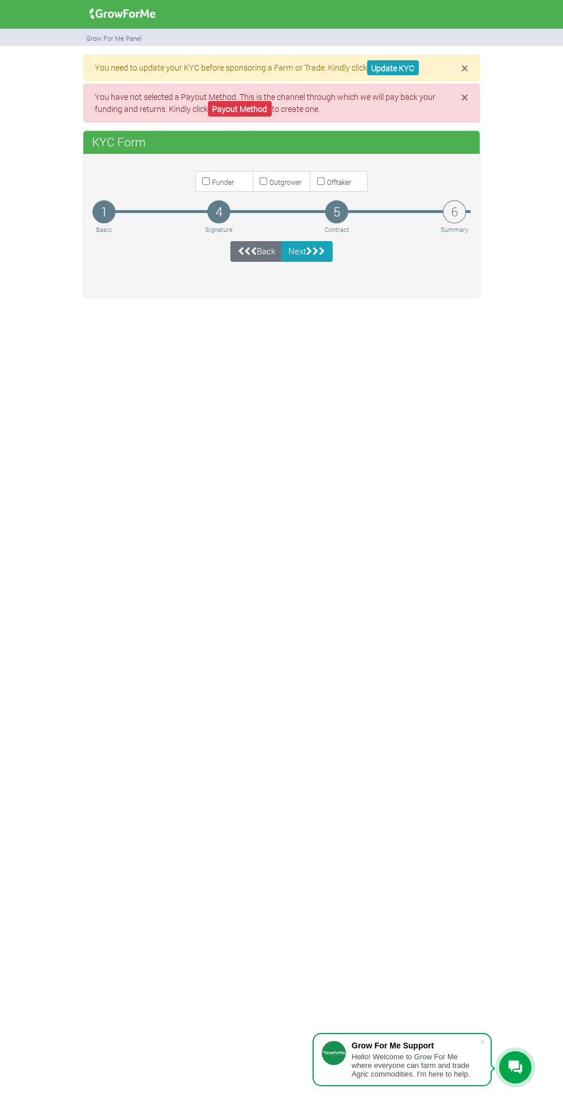
click at [207, 180] on input "Funder" at bounding box center [205, 180] width 7 height 7
checkbox input "true"
click at [324, 251] on icon "submit" at bounding box center [322, 251] width 6 height 9
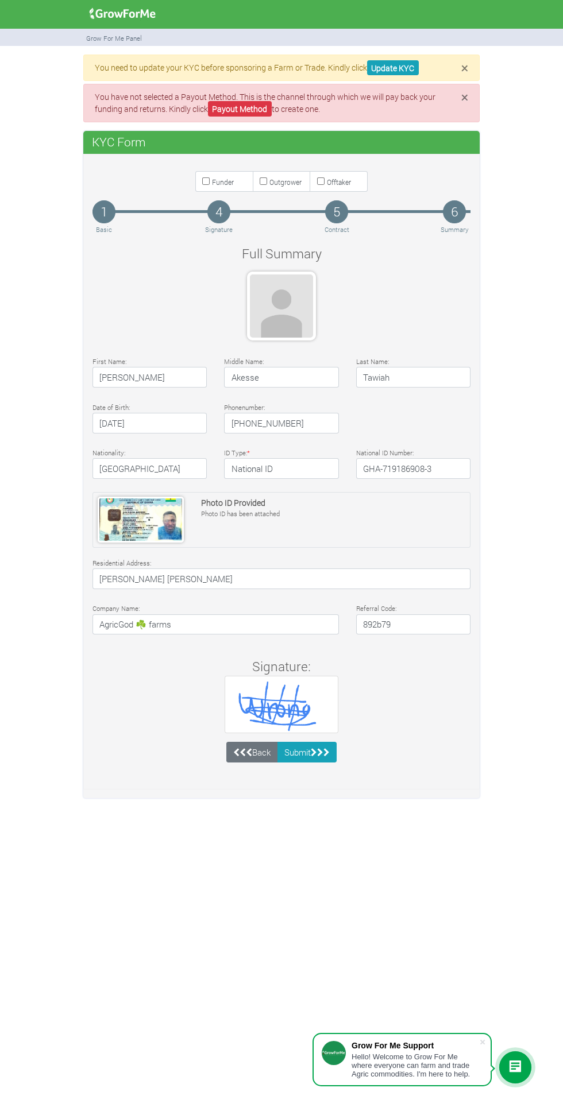
click at [263, 587] on h4 "[PERSON_NAME] [PERSON_NAME]" at bounding box center [281, 578] width 378 height 21
click at [246, 752] on icon at bounding box center [249, 752] width 6 height 9
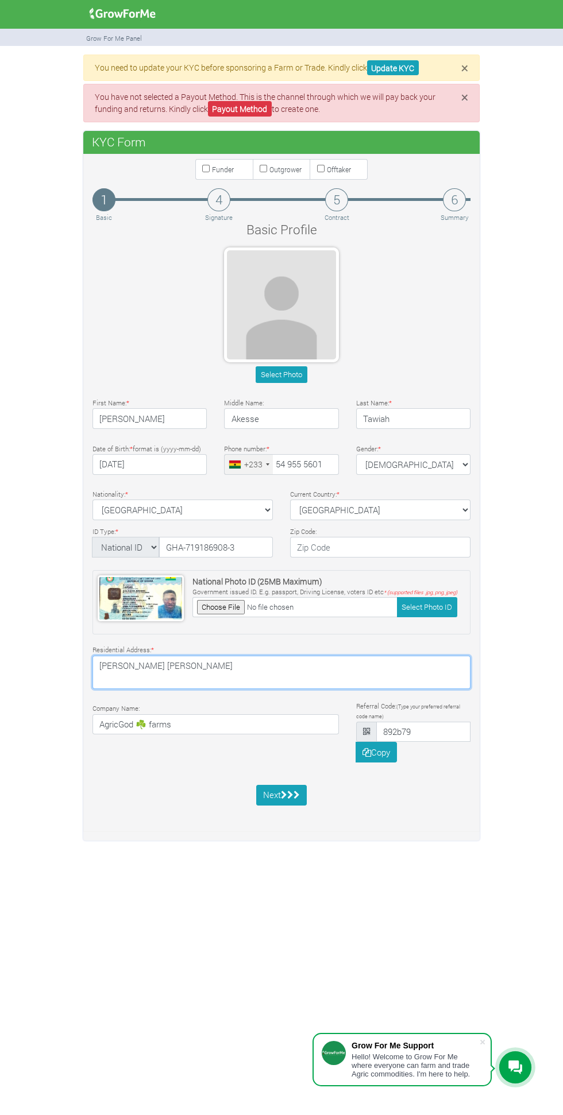
click at [267, 664] on textarea "[PERSON_NAME] [PERSON_NAME]" at bounding box center [281, 672] width 378 height 33
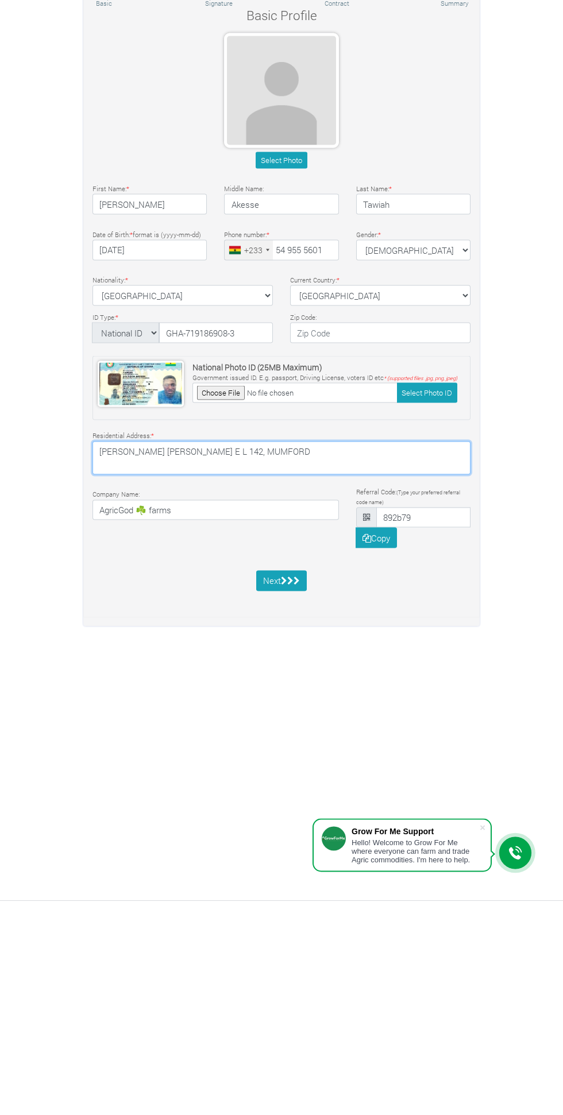
type textarea "[PERSON_NAME] [PERSON_NAME] E L 142, MUMFORD"
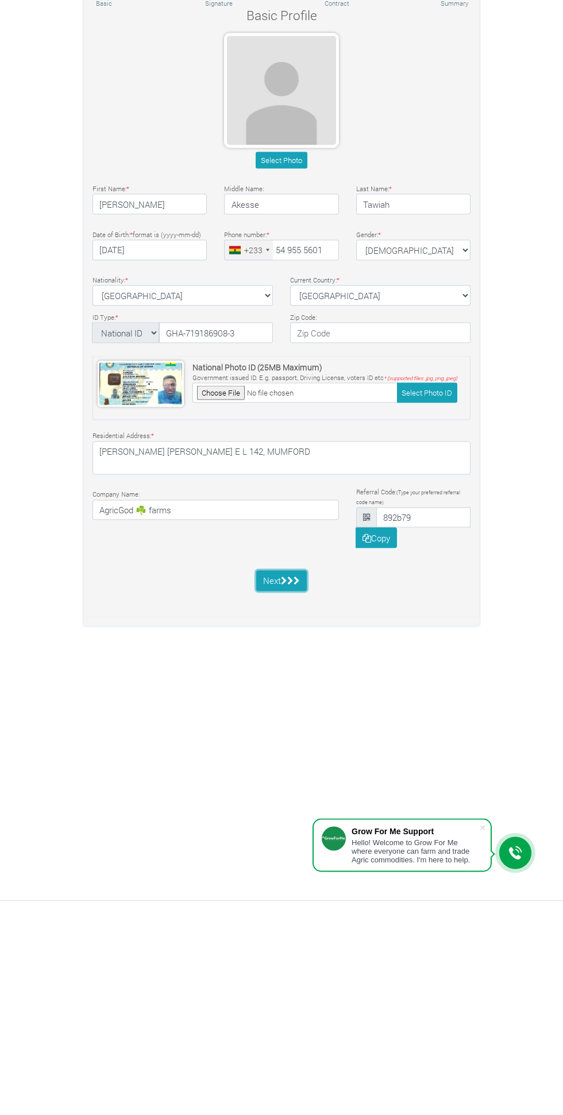
click at [293, 795] on icon "submit" at bounding box center [290, 794] width 6 height 9
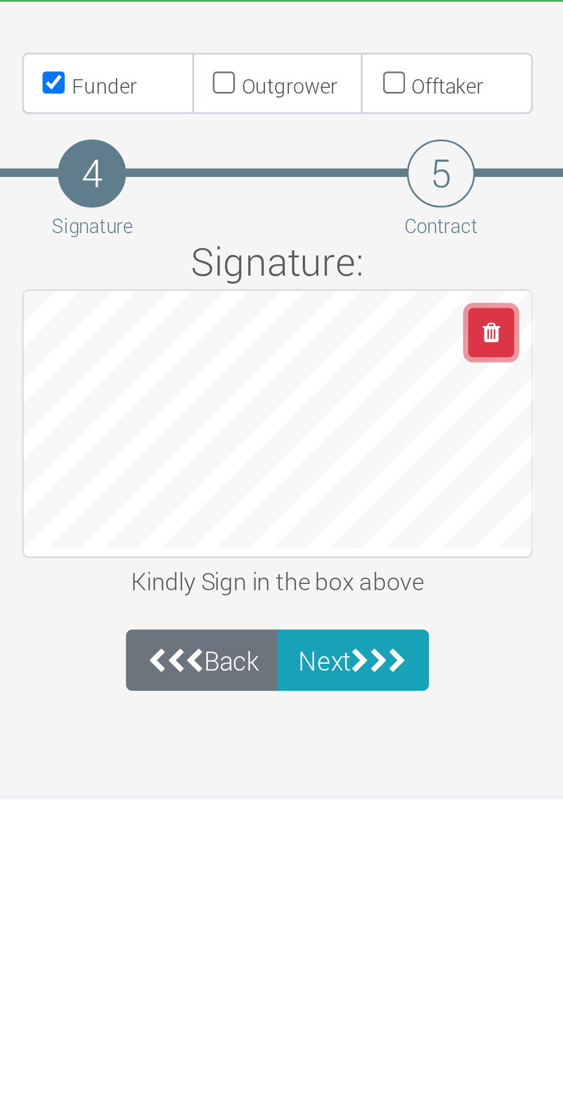
click at [351, 269] on button "button" at bounding box center [353, 265] width 15 height 17
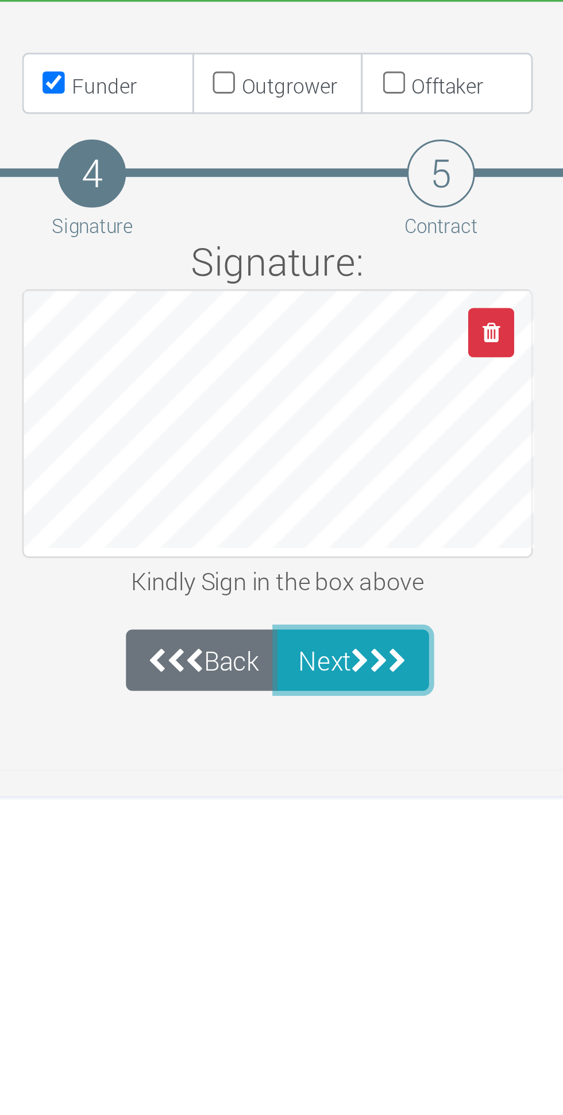
click at [316, 376] on icon "submit" at bounding box center [315, 376] width 6 height 9
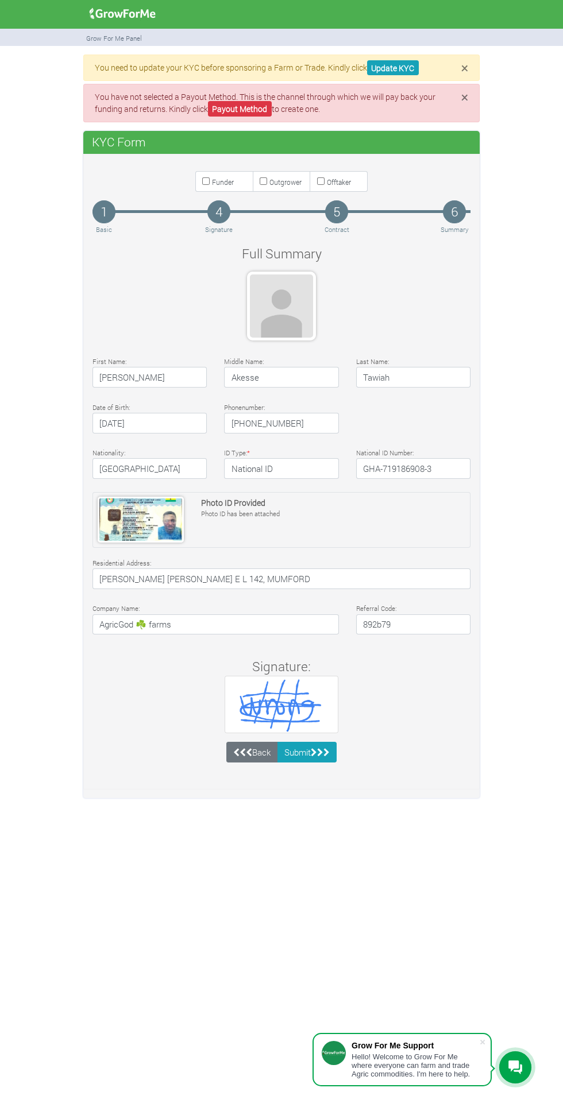
click at [207, 180] on input "Funder" at bounding box center [205, 180] width 7 height 7
checkbox input "true"
click at [254, 755] on link "Back" at bounding box center [252, 752] width 52 height 21
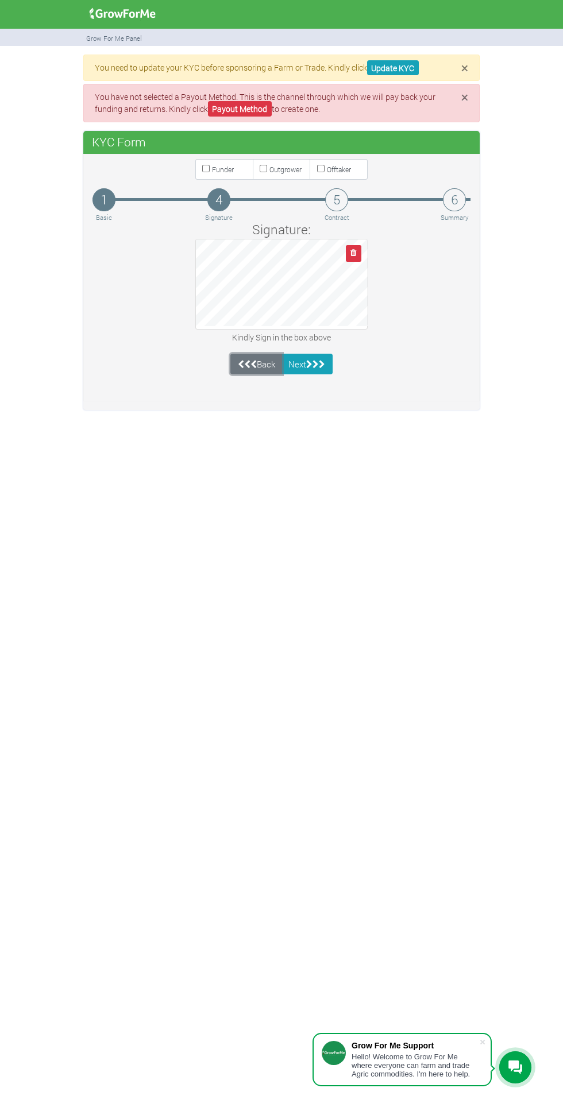
click at [265, 362] on link "Back" at bounding box center [256, 364] width 52 height 21
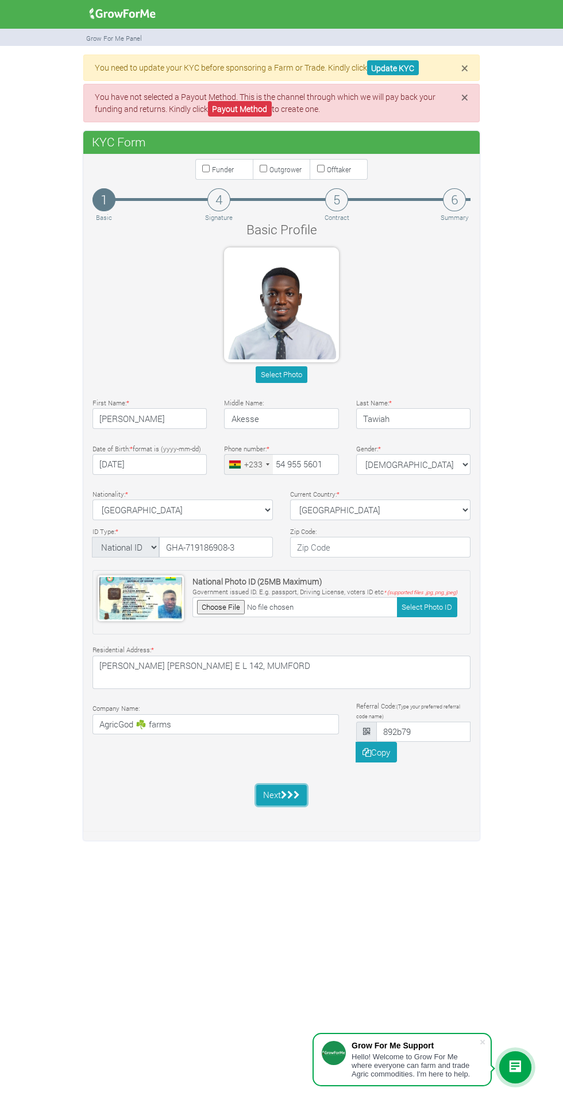
click at [297, 793] on icon "submit" at bounding box center [296, 794] width 6 height 9
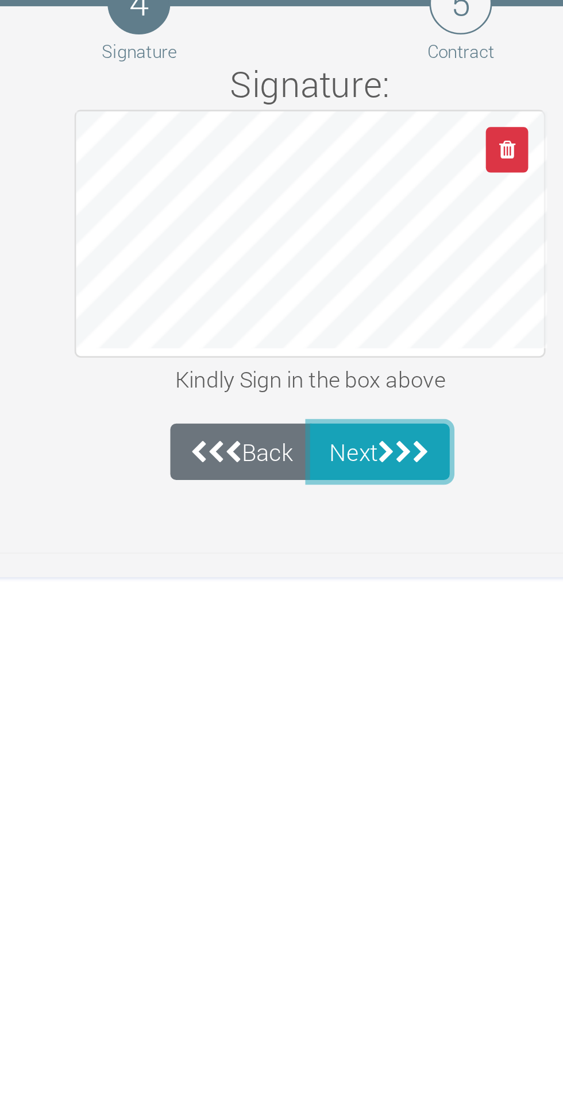
click at [316, 377] on icon "submit" at bounding box center [315, 376] width 6 height 9
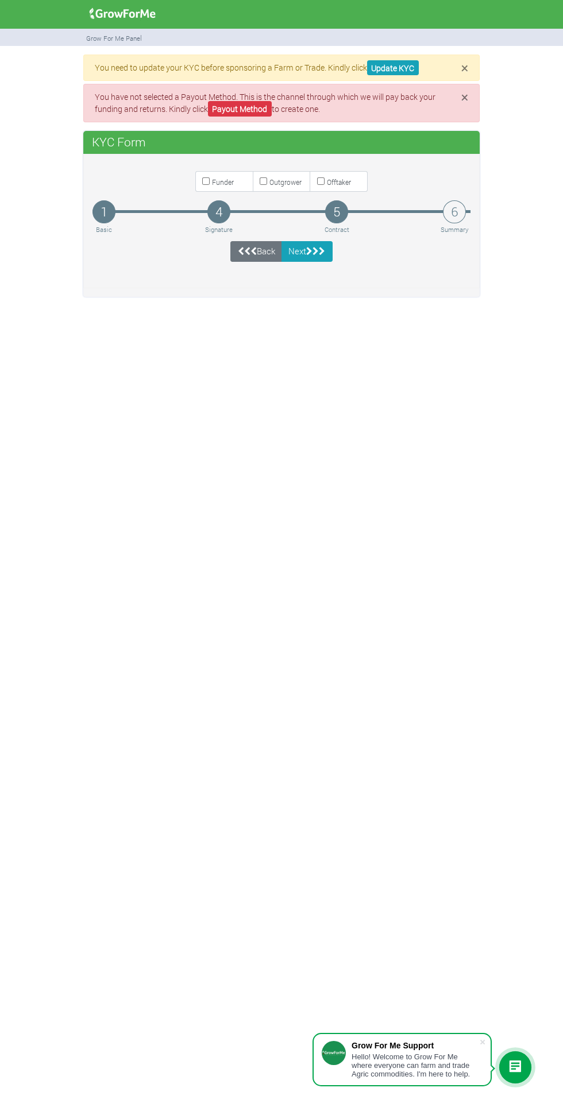
click at [204, 182] on input "Funder" at bounding box center [205, 180] width 7 height 7
checkbox input "true"
click at [317, 251] on icon "submit" at bounding box center [315, 251] width 6 height 9
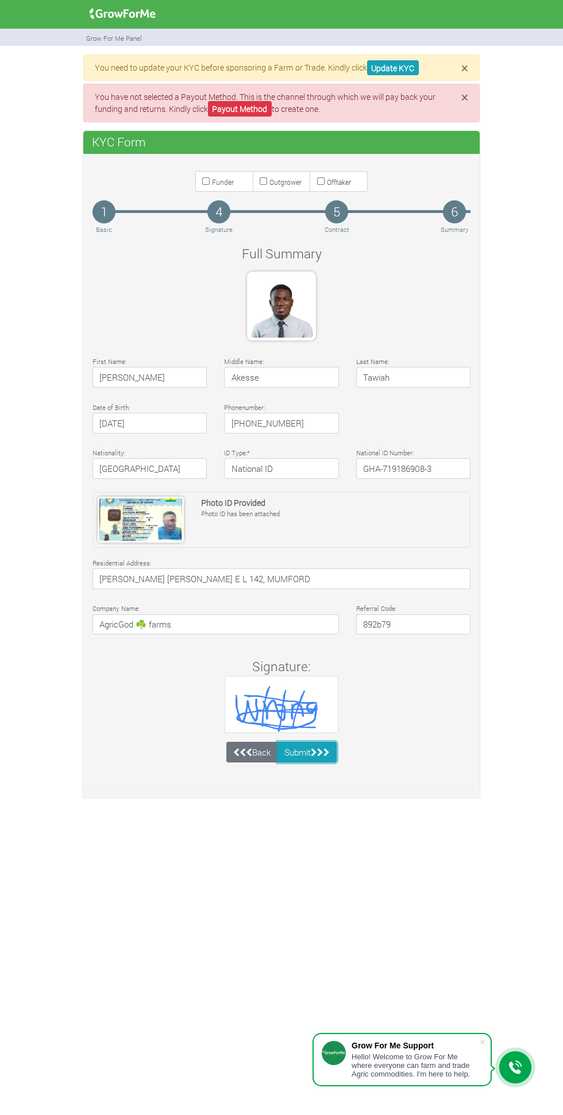
click at [329, 755] on icon "submit" at bounding box center [326, 752] width 6 height 9
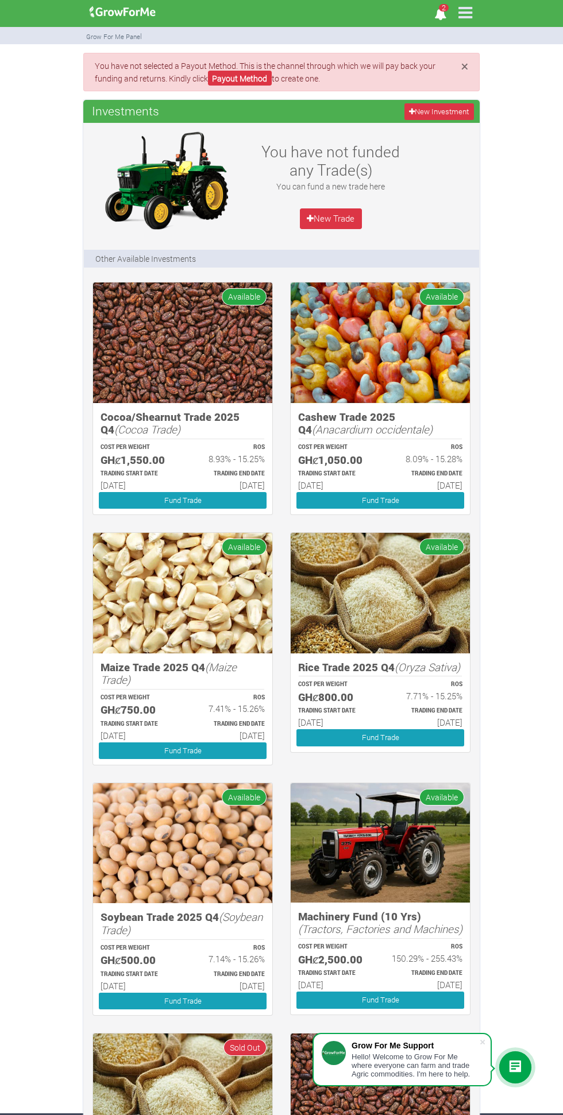
scroll to position [1, 0]
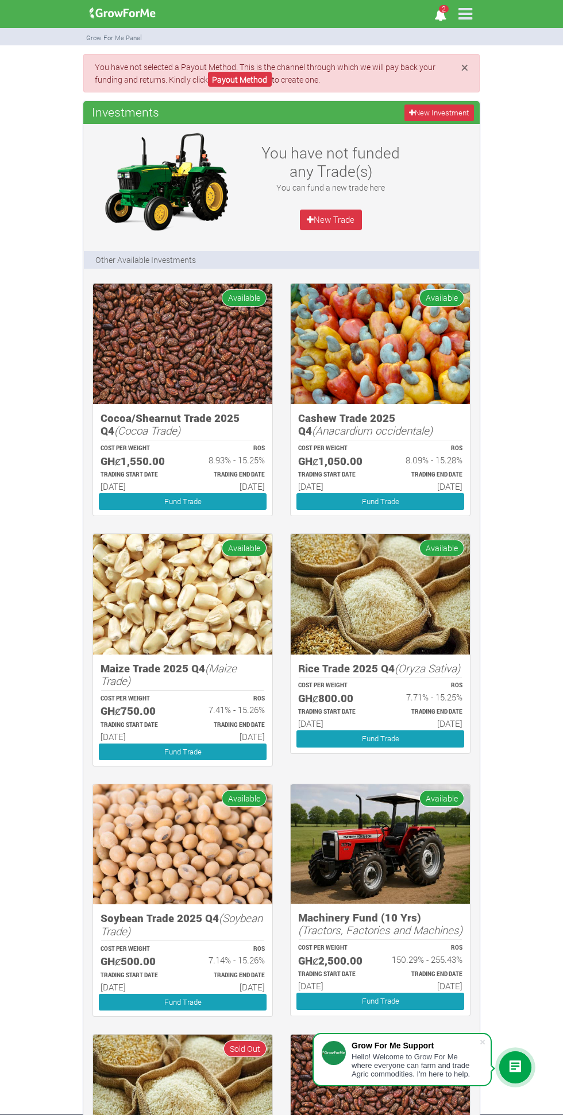
click at [185, 346] on img at bounding box center [182, 344] width 179 height 120
click at [169, 497] on link "Fund Trade" at bounding box center [183, 501] width 168 height 17
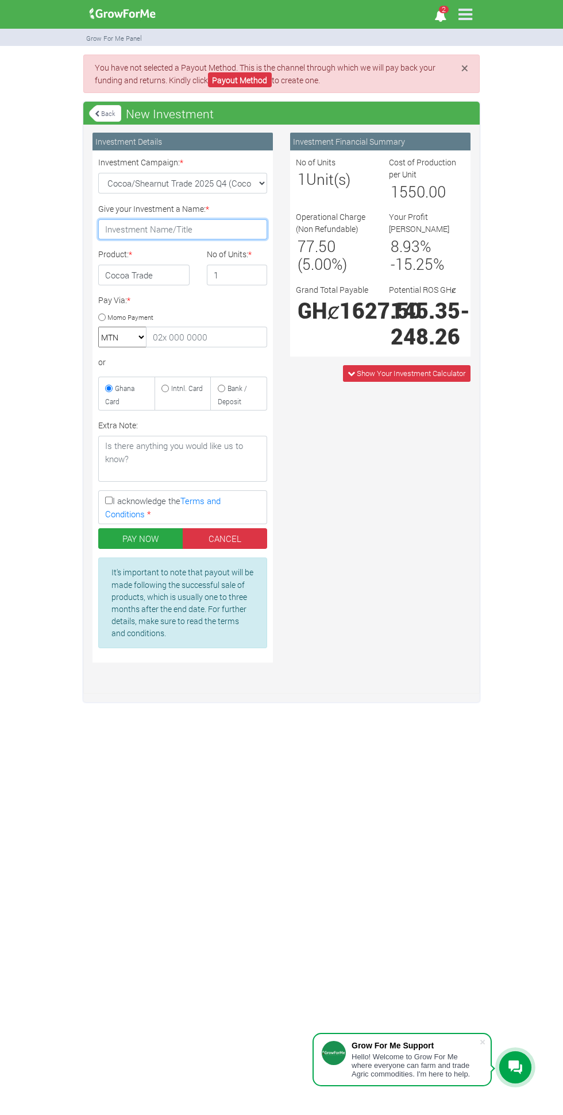
click at [170, 230] on input "Give your Investment a Name: *" at bounding box center [182, 229] width 169 height 21
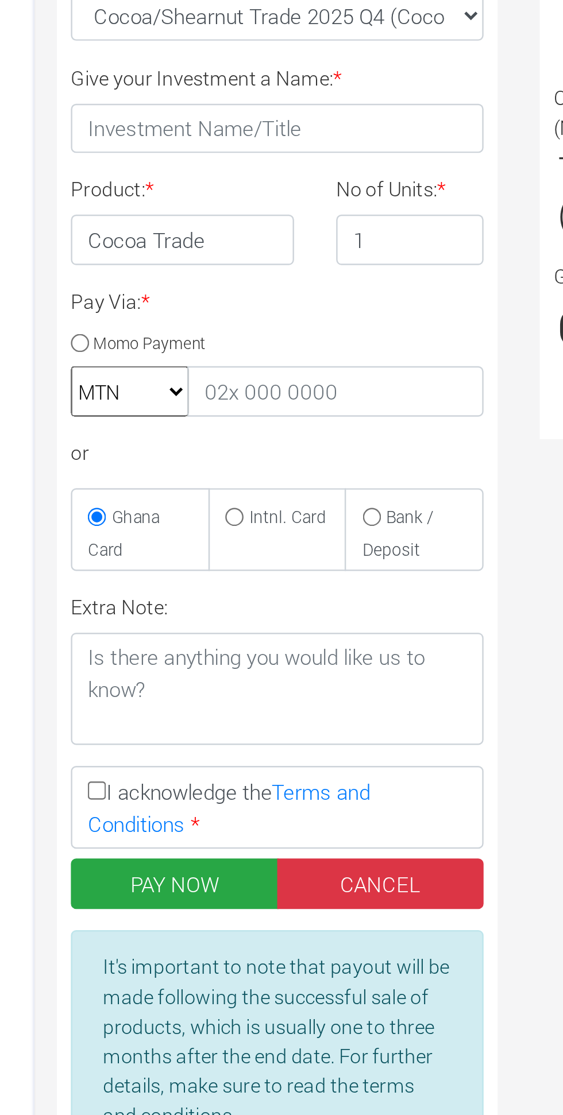
click at [104, 318] on input "Momo Payment" at bounding box center [101, 316] width 7 height 7
radio input "true"
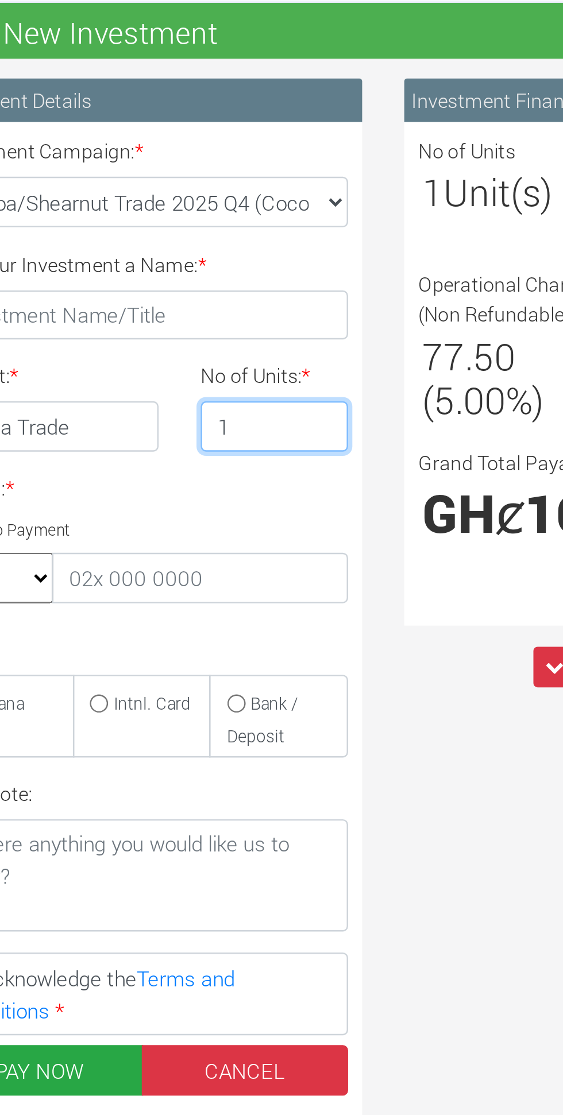
click at [239, 270] on input "1" at bounding box center [237, 275] width 60 height 21
type input "3"
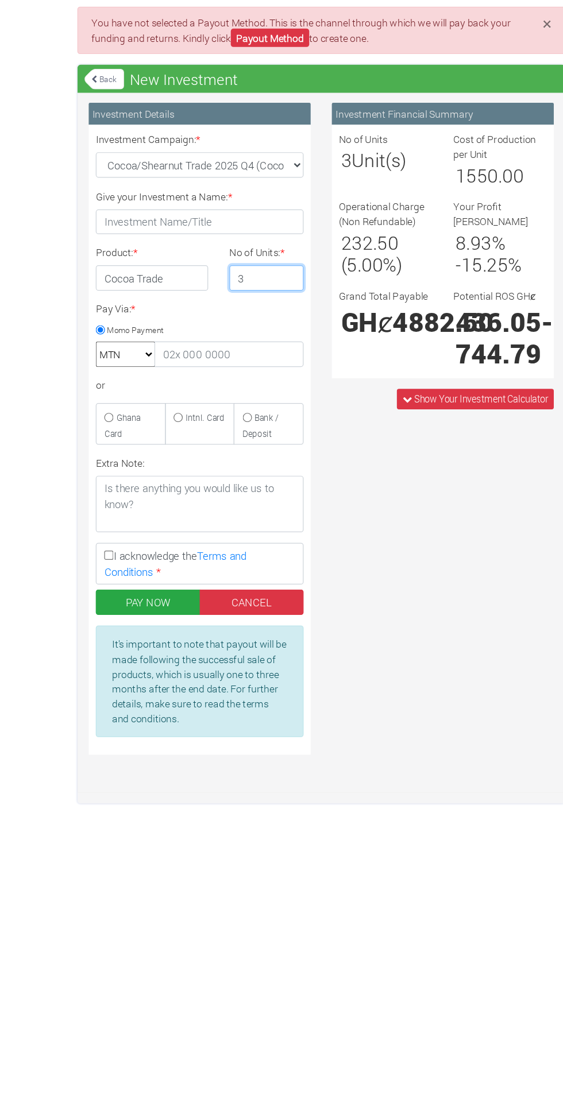
click at [247, 274] on input "3" at bounding box center [237, 275] width 60 height 21
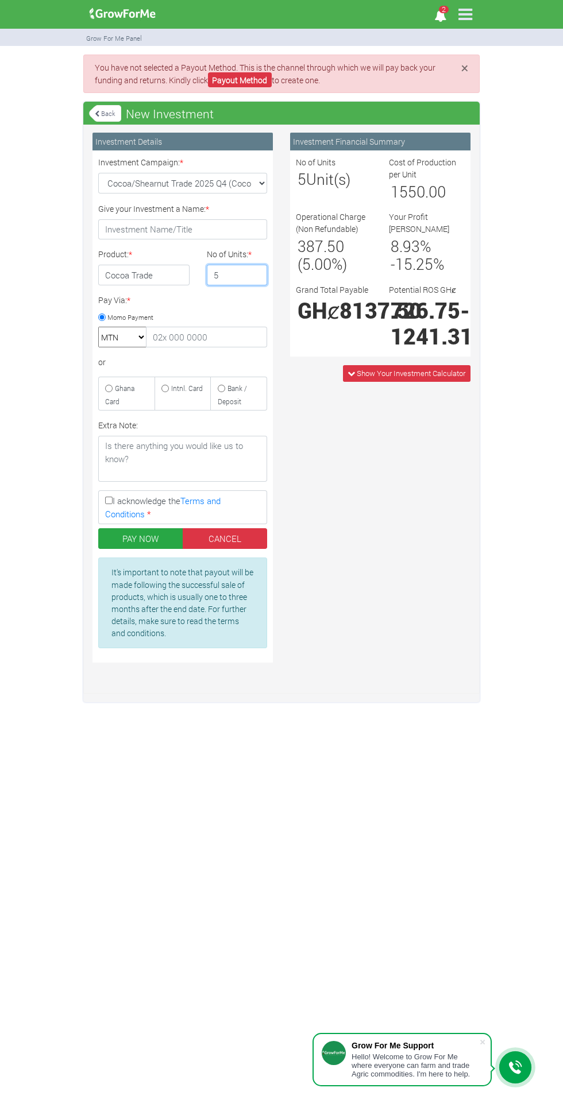
type input "5"
click at [370, 382] on span "Show Your Investment Calculator" at bounding box center [406, 373] width 127 height 17
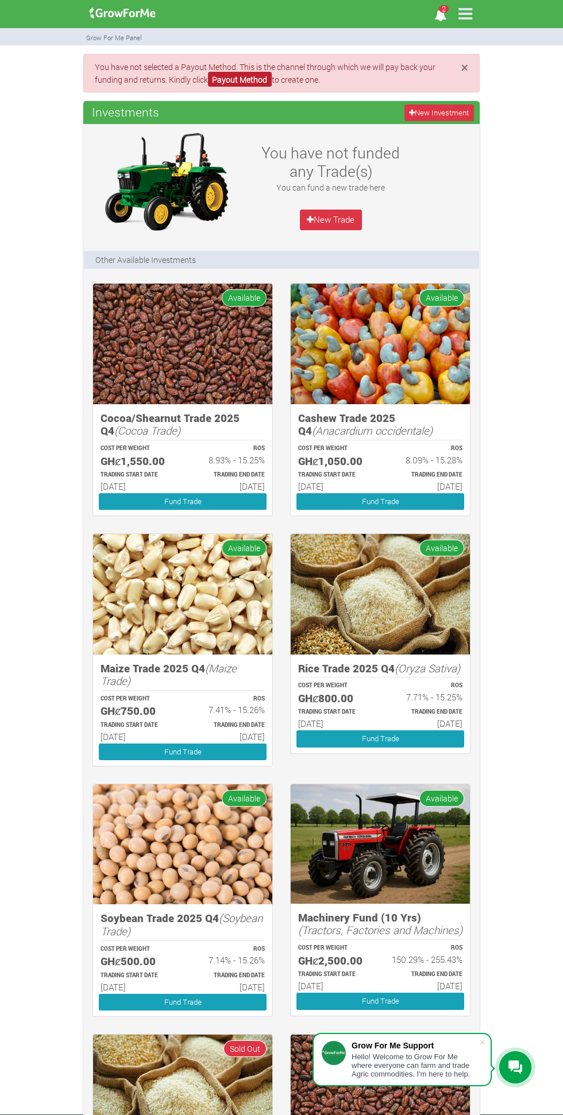
click at [246, 79] on link "Payout Method" at bounding box center [240, 79] width 64 height 15
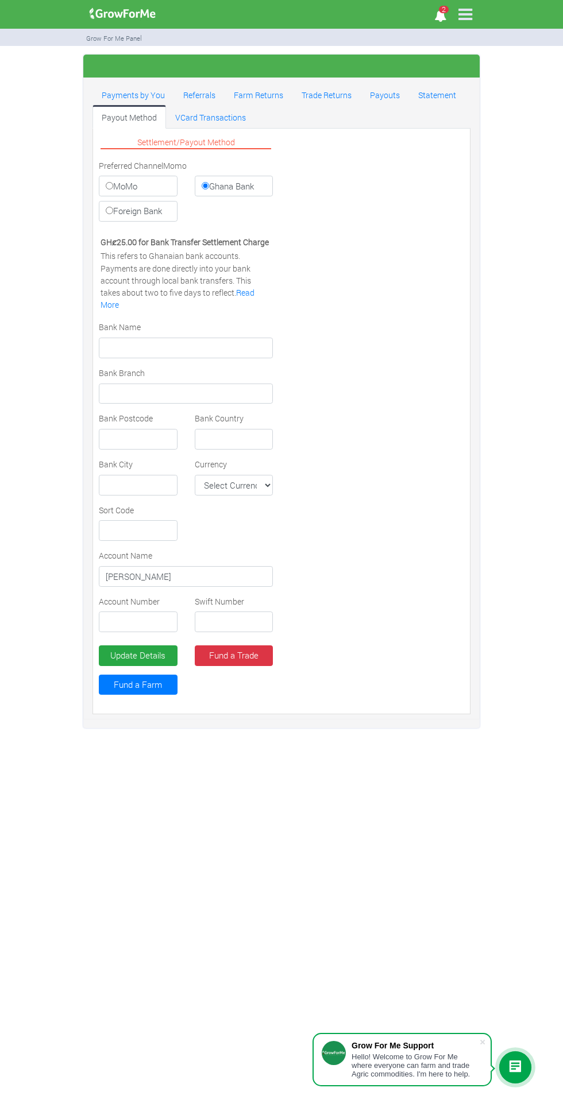
click at [113, 185] on input "MoMo" at bounding box center [109, 185] width 7 height 7
radio input "true"
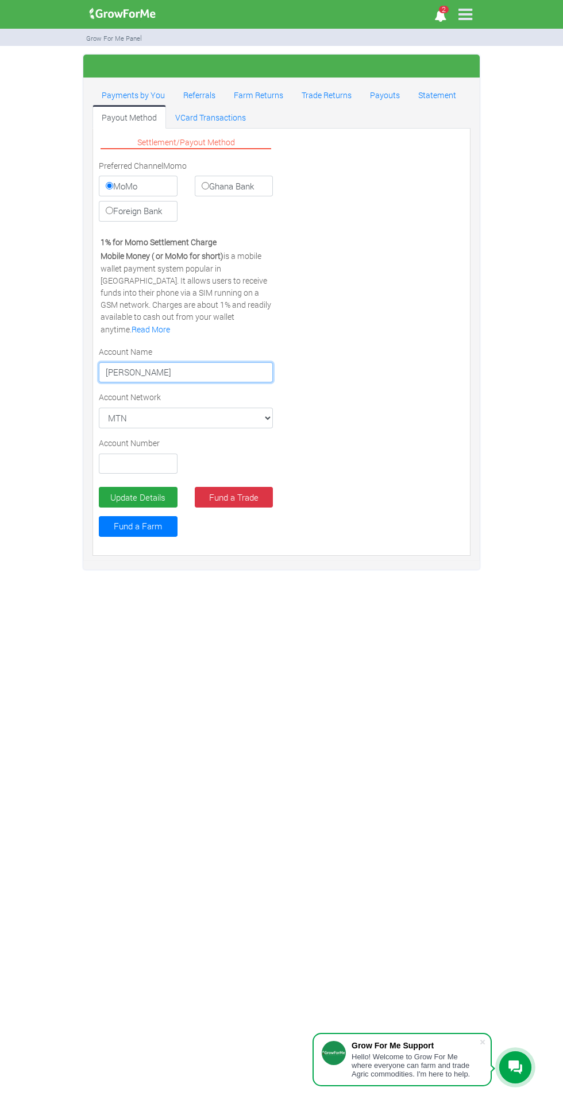
click at [187, 362] on input "[PERSON_NAME]" at bounding box center [186, 372] width 174 height 21
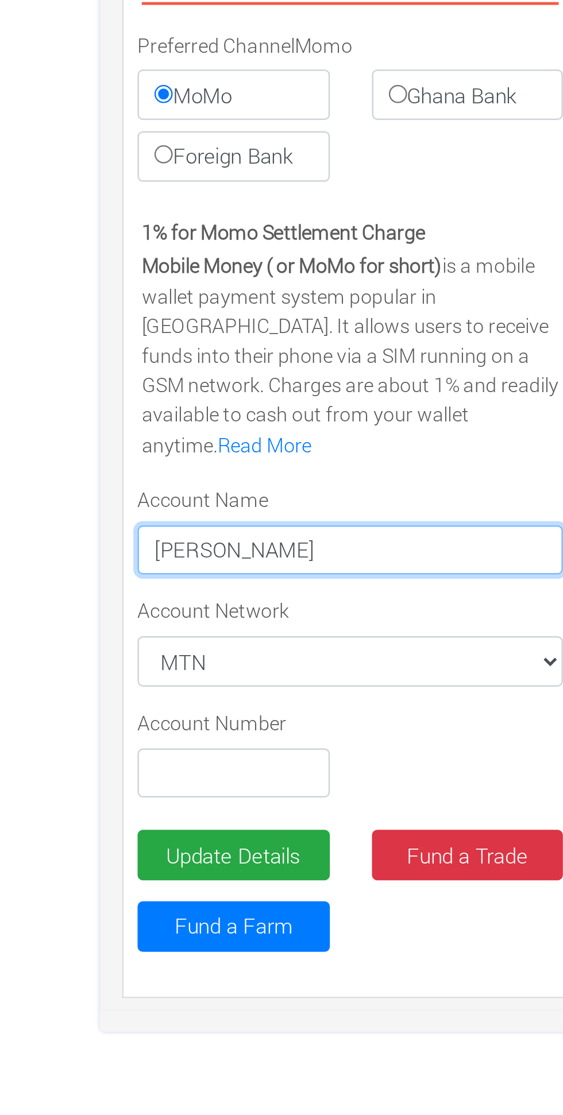
click at [145, 362] on input "[PERSON_NAME]" at bounding box center [186, 372] width 174 height 21
click at [139, 362] on input "[PERSON_NAME]" at bounding box center [186, 372] width 174 height 21
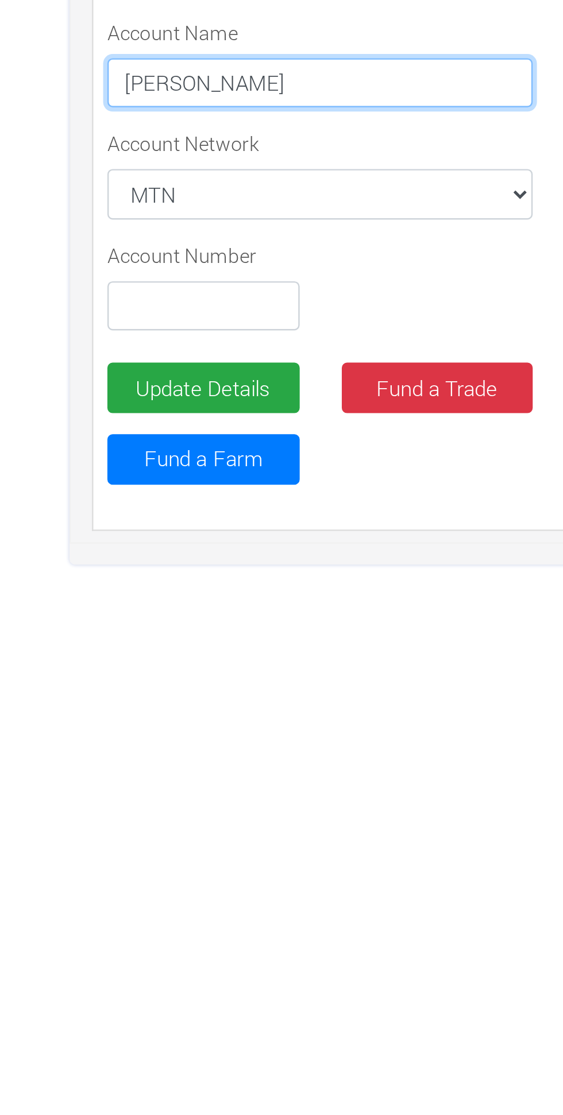
type input "[PERSON_NAME]"
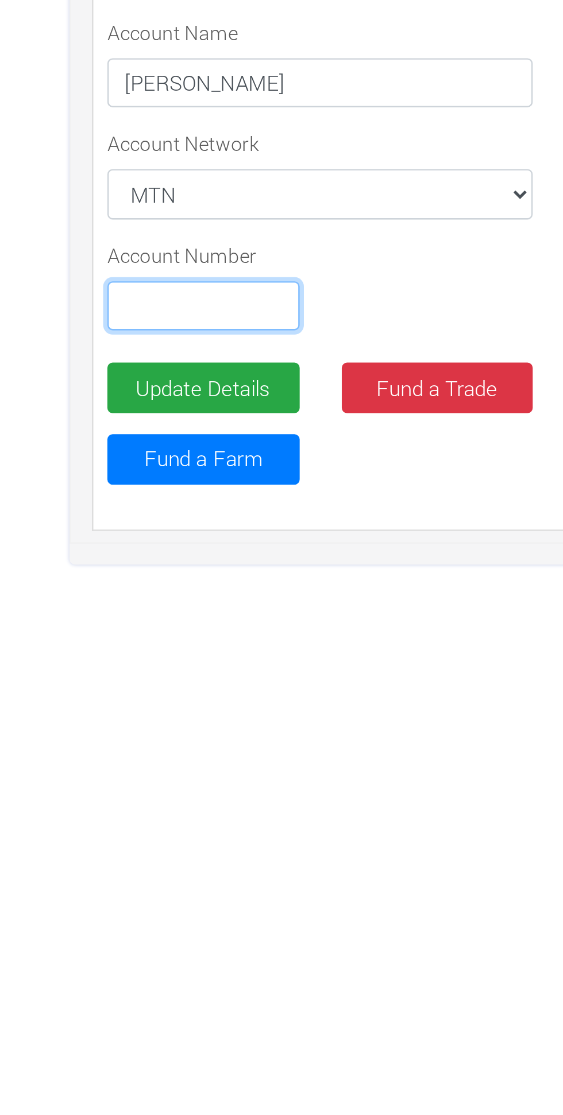
click at [132, 454] on input "text" at bounding box center [138, 463] width 79 height 21
type input "0549555601"
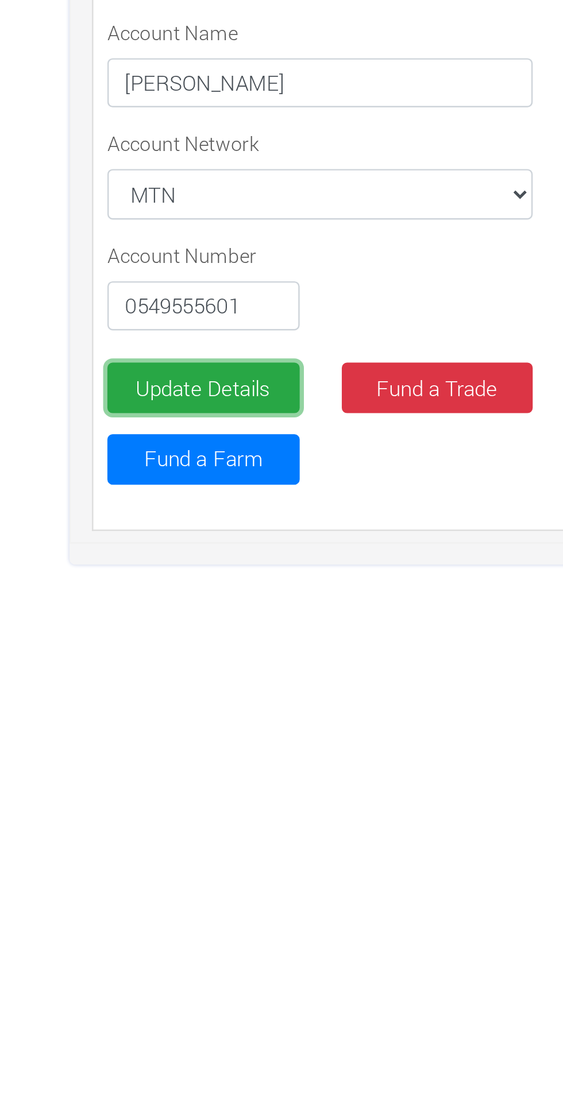
click at [132, 487] on button "Update Details" at bounding box center [138, 497] width 79 height 21
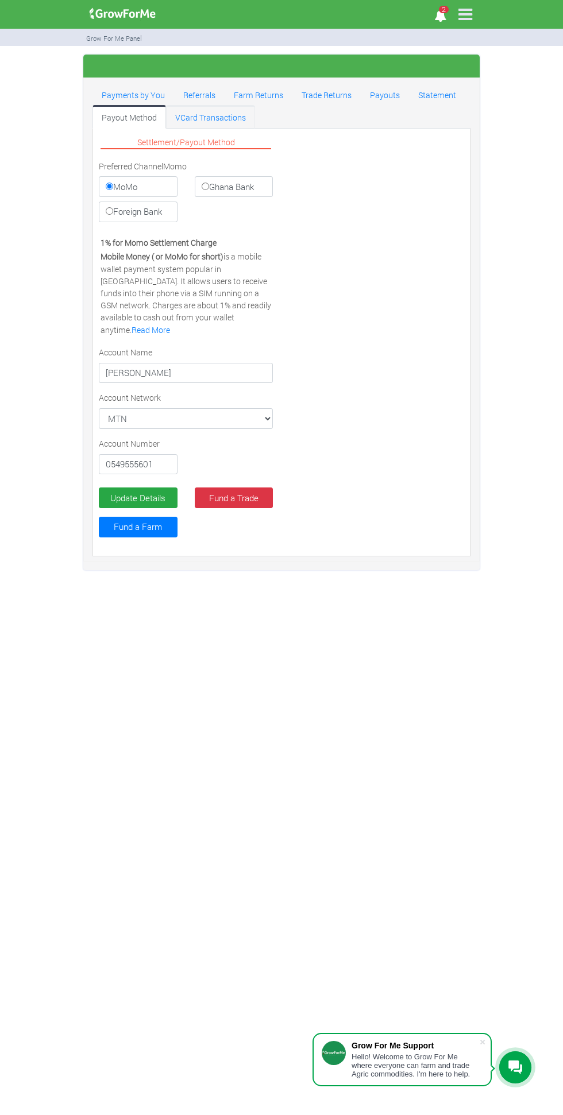
click at [205, 117] on link "VCard Transactions" at bounding box center [210, 116] width 89 height 23
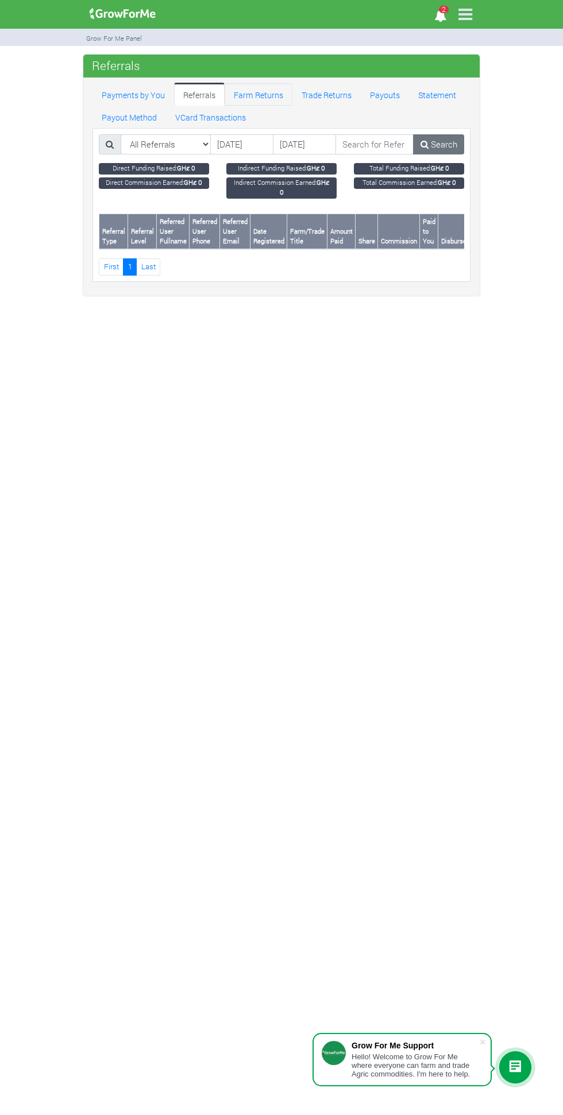
click at [265, 90] on link "Farm Returns" at bounding box center [258, 94] width 68 height 23
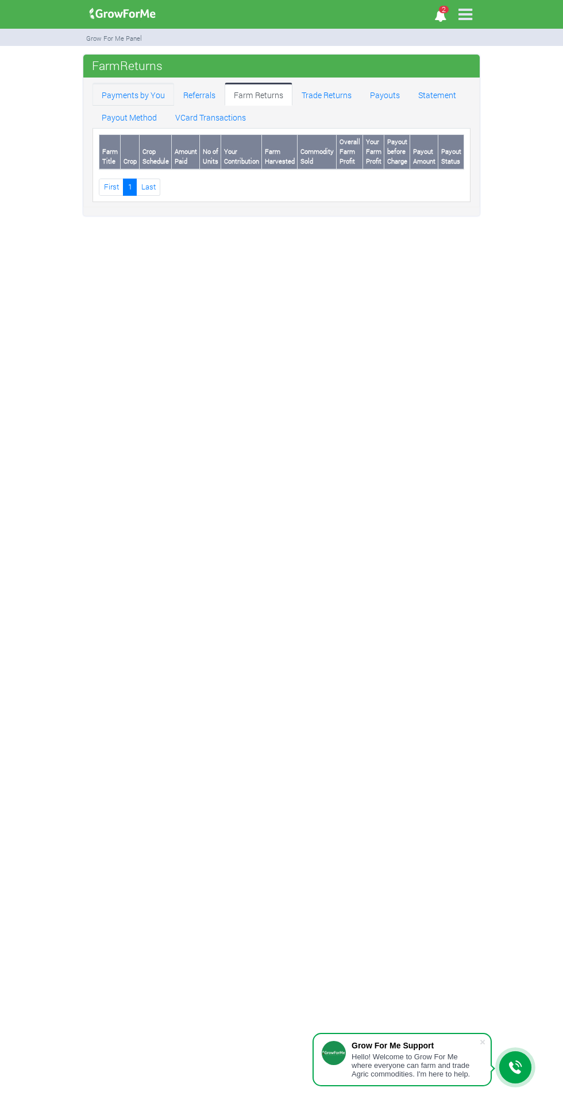
click at [125, 95] on link "Payments by You" at bounding box center [133, 94] width 82 height 23
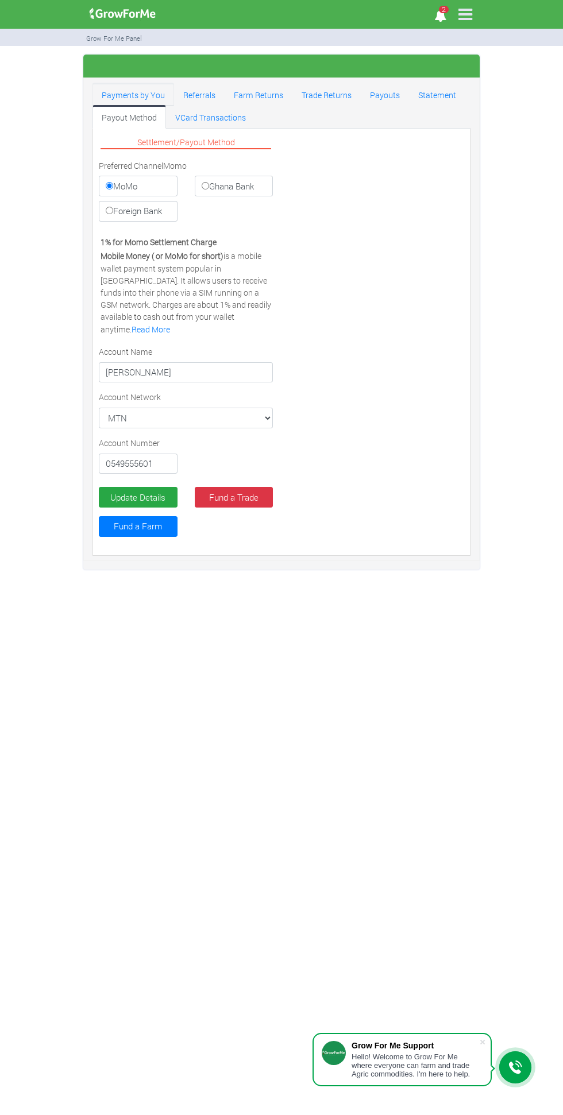
click at [154, 90] on link "Payments by You" at bounding box center [133, 94] width 82 height 23
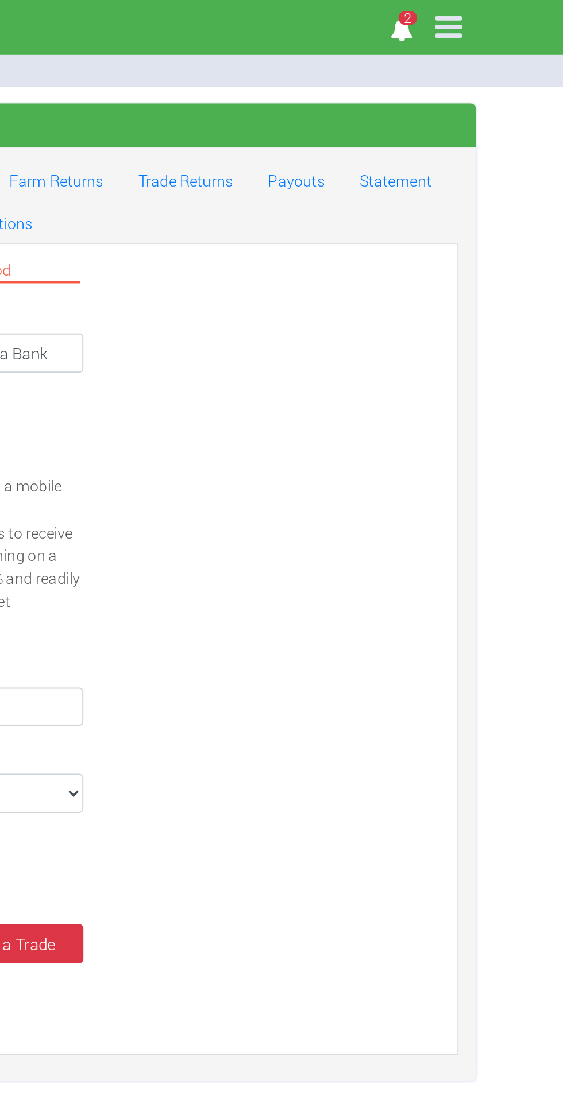
click at [471, 14] on icon at bounding box center [465, 14] width 24 height 24
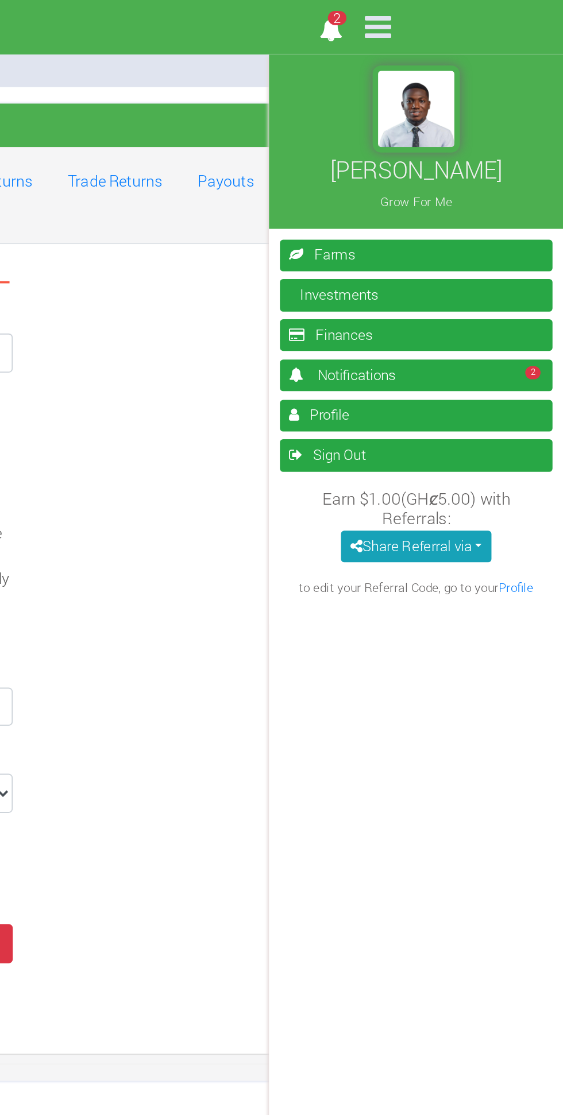
click at [524, 296] on div "Earn $1.00(GHȼ5.00) with Referrals: Share Referral via Copy Referral Link Share…" at bounding box center [485, 288] width 144 height 62
click at [519, 288] on button "Share Referral via" at bounding box center [484, 288] width 79 height 17
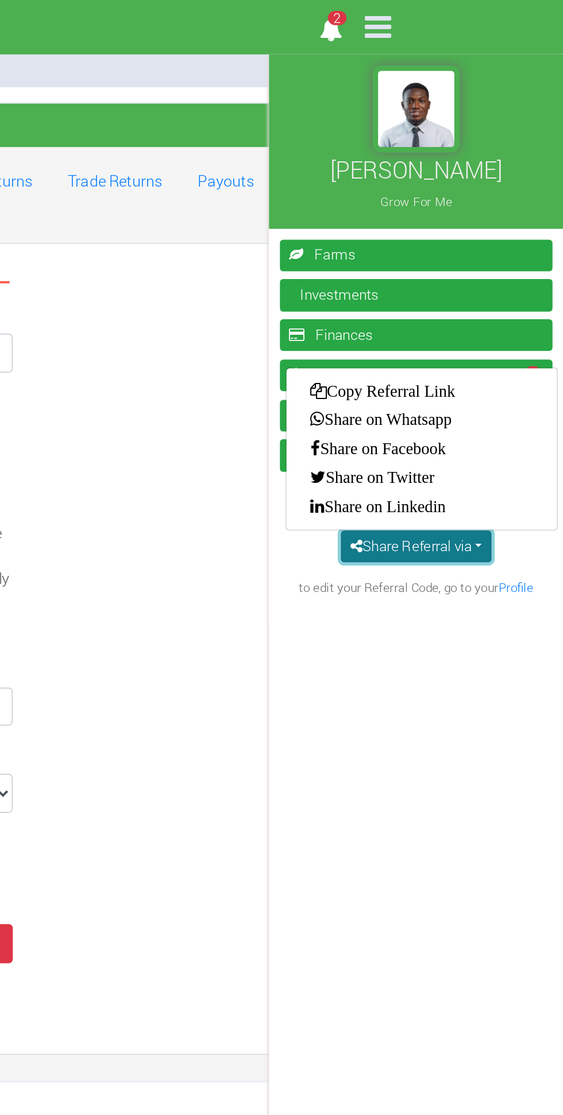
scroll to position [14, 0]
click at [454, 210] on link "Copy Referral Link" at bounding box center [493, 205] width 131 height 15
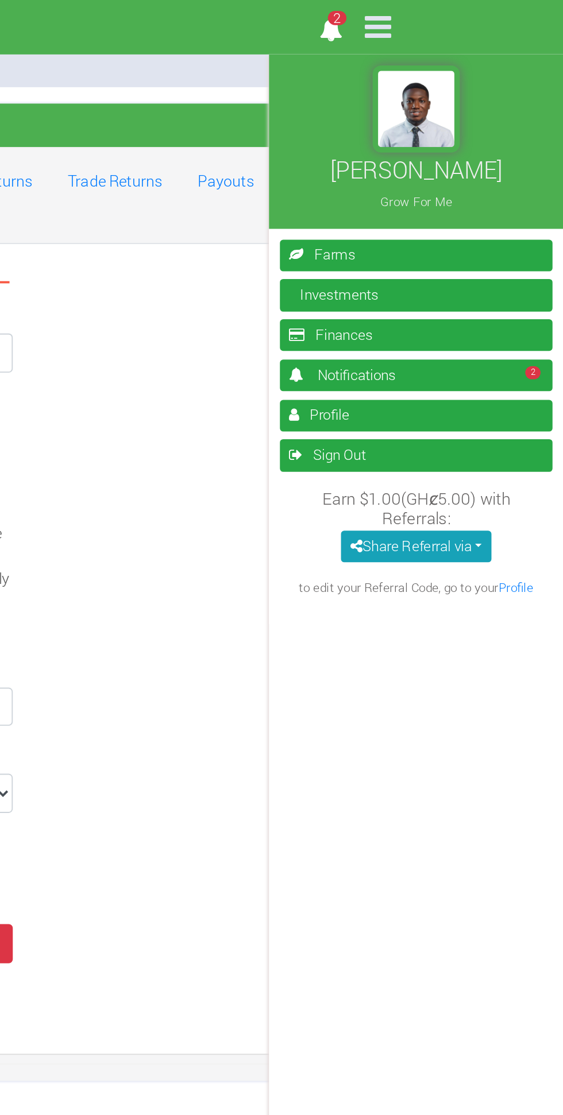
click at [540, 309] on link "Profile" at bounding box center [538, 309] width 18 height 9
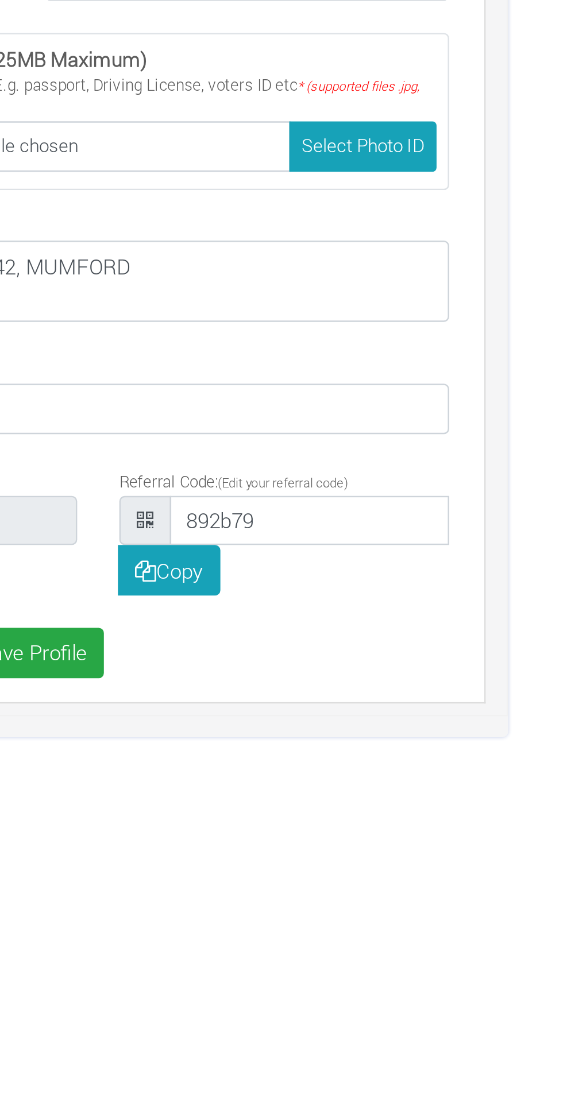
click at [355, 680] on input "892b79" at bounding box center [398, 680] width 114 height 21
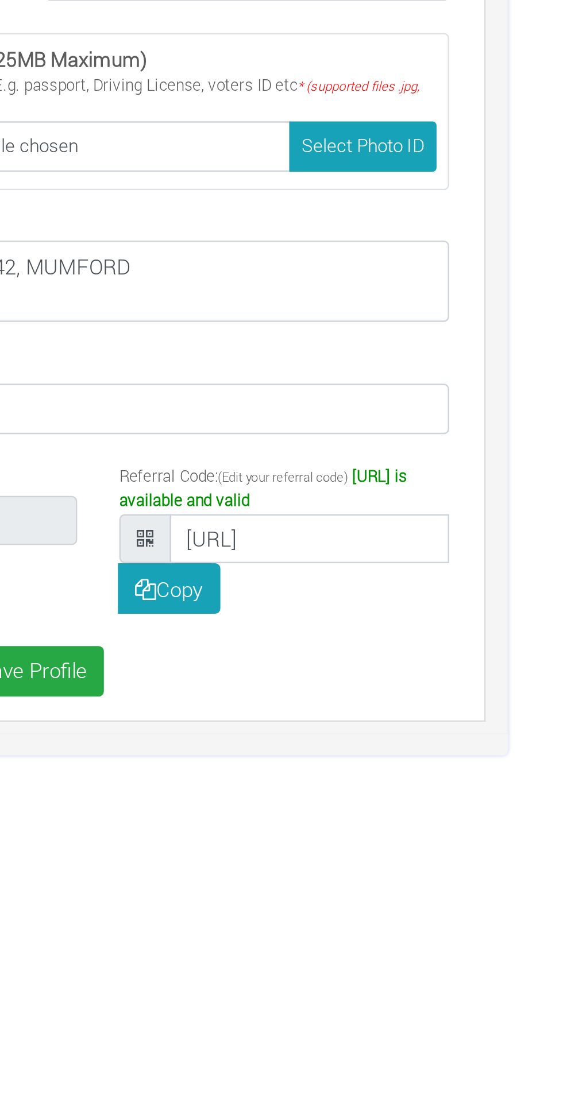
click at [380, 685] on input "https://w892b79" at bounding box center [398, 687] width 114 height 21
click at [425, 684] on input "https://w892b79" at bounding box center [398, 687] width 114 height 21
type input "https://AgricGo"
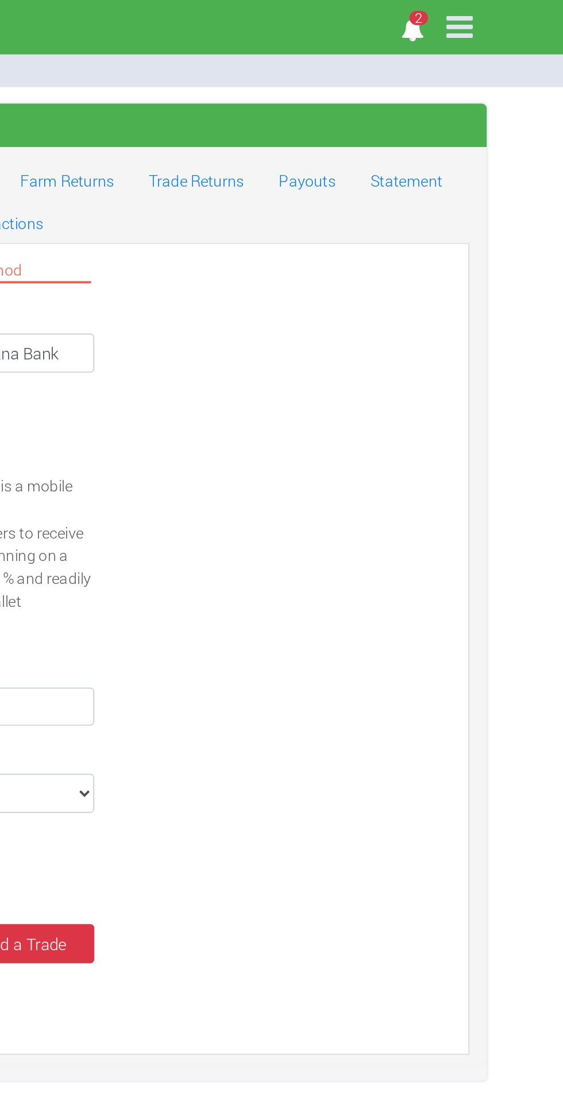
click at [469, 13] on icon at bounding box center [465, 14] width 24 height 24
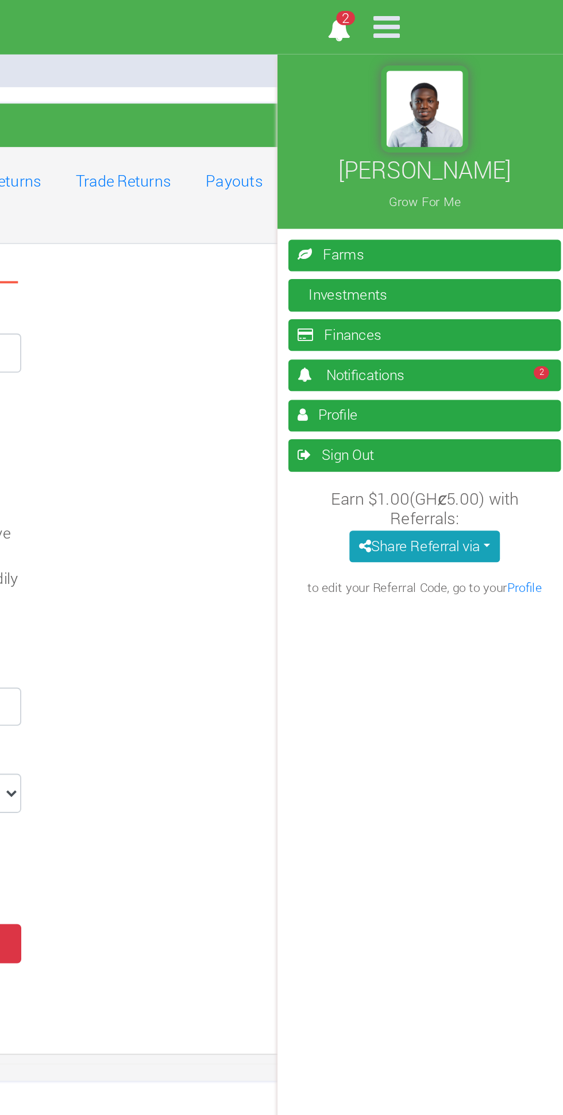
click at [539, 306] on link "Profile" at bounding box center [538, 309] width 18 height 9
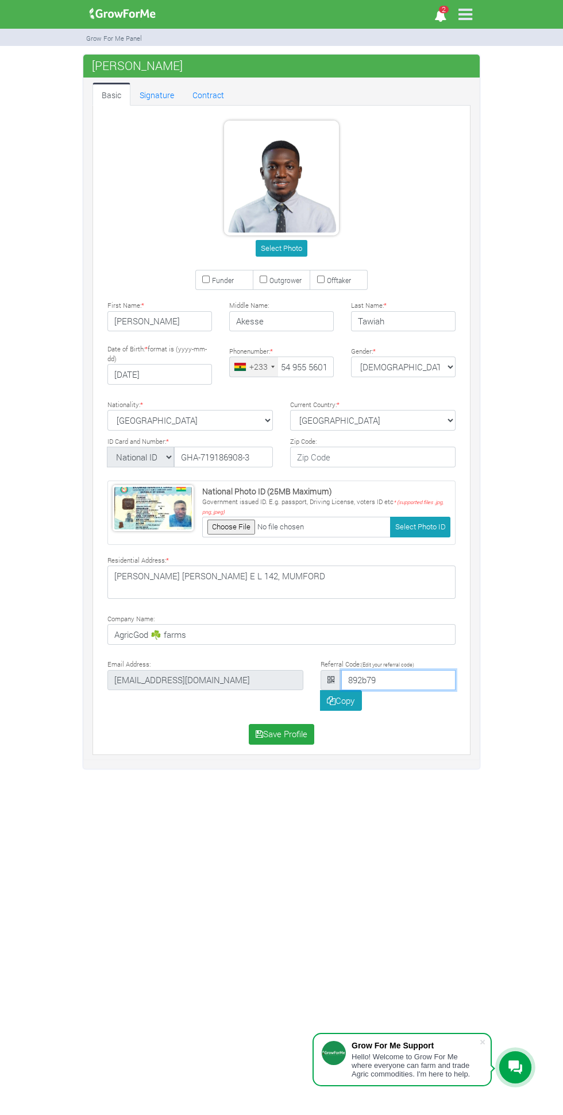
click at [417, 685] on input "892b79" at bounding box center [398, 680] width 114 height 21
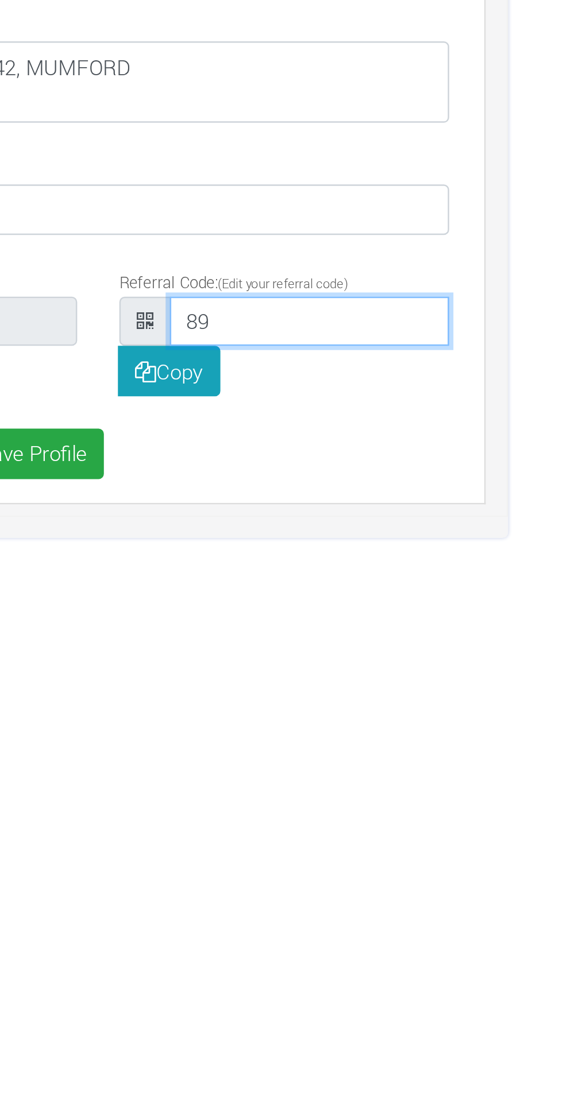
type input "8"
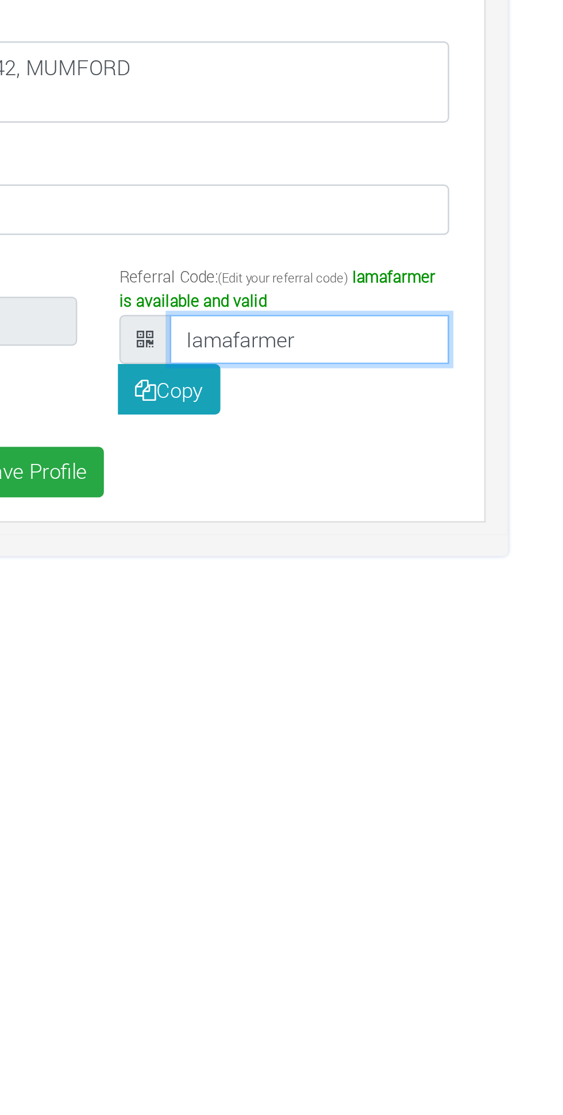
click at [353, 686] on input "Iamafarmer" at bounding box center [398, 687] width 114 height 21
click at [348, 688] on input "Iamafarmer" at bounding box center [398, 687] width 114 height 21
click at [354, 687] on input "Iamafarmer" at bounding box center [398, 687] width 114 height 21
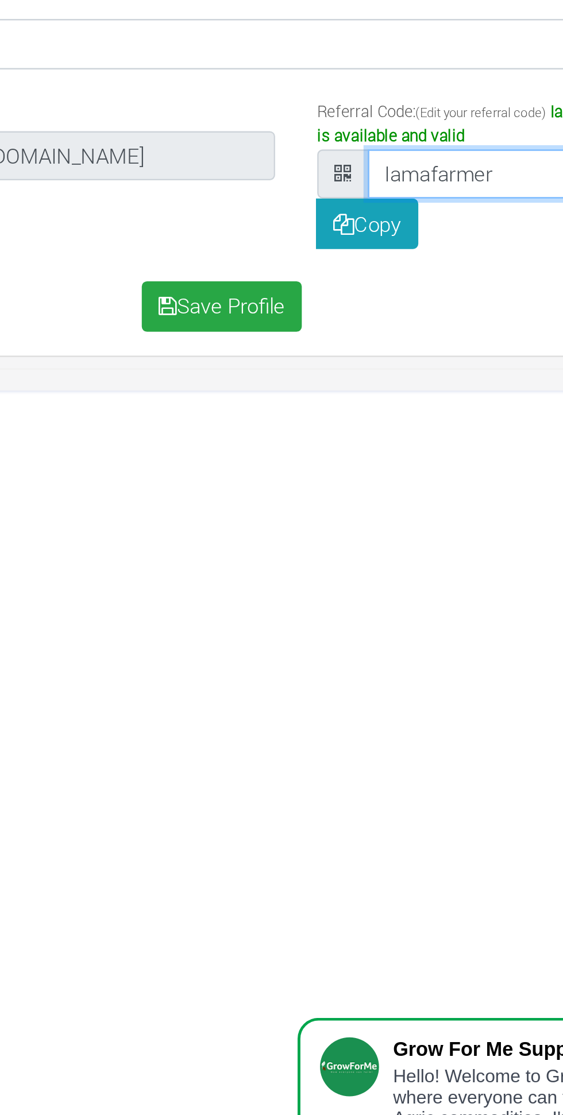
type input "Iamafarmer"
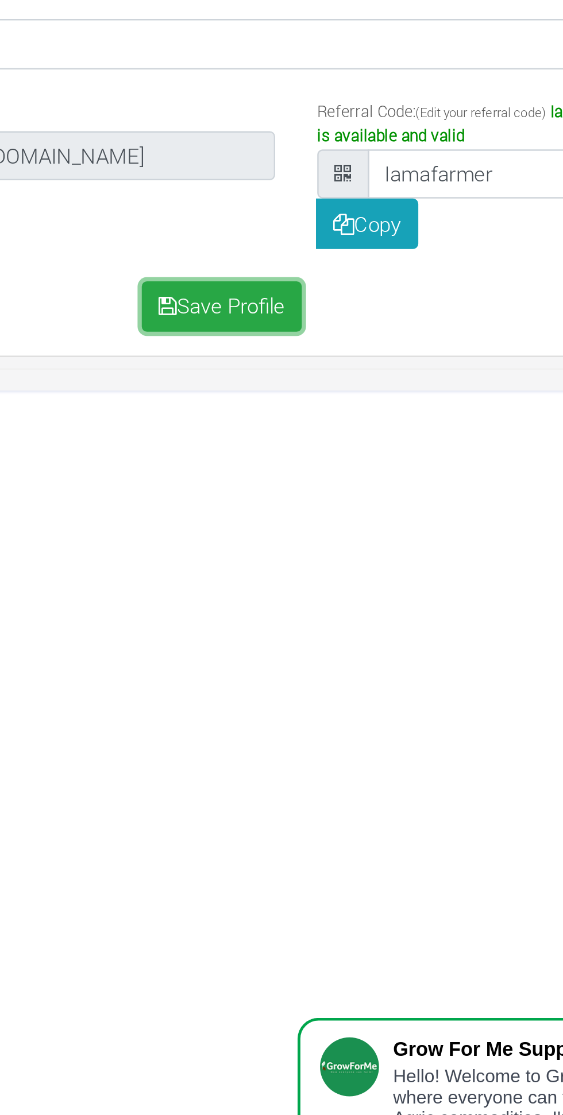
click at [298, 740] on button "Save Profile" at bounding box center [282, 741] width 66 height 21
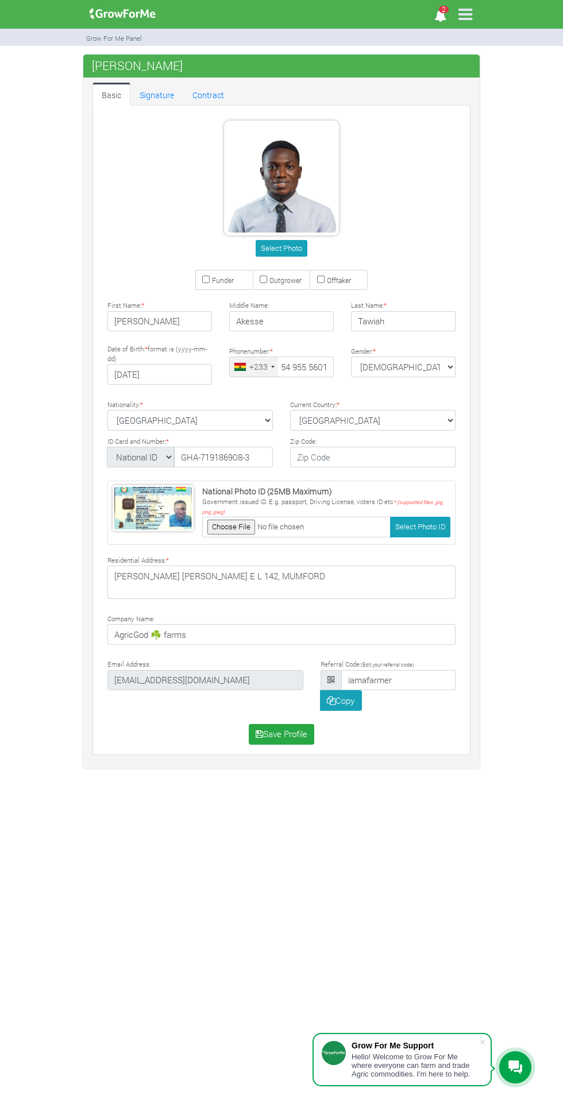
click at [466, 14] on icon at bounding box center [465, 14] width 24 height 24
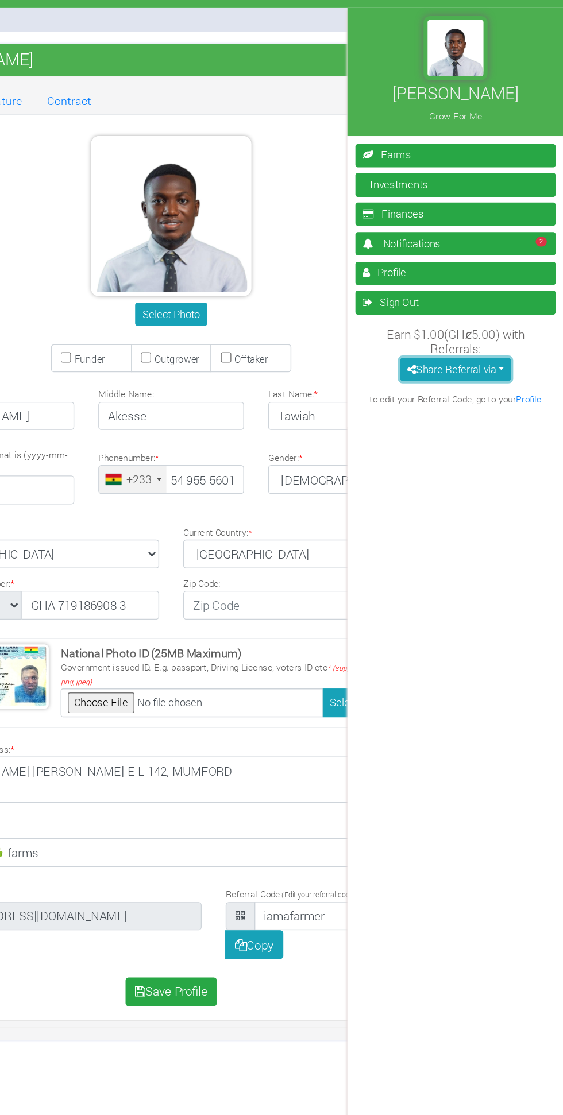
click at [506, 288] on button "Share Referral via" at bounding box center [484, 288] width 79 height 17
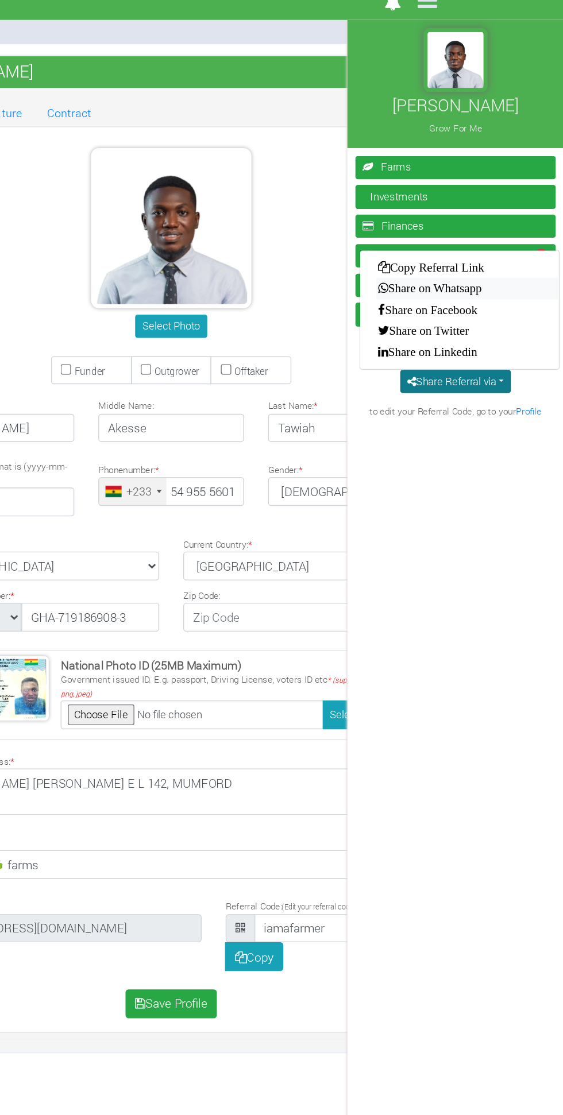
click at [502, 222] on link "Share on Whatsapp" at bounding box center [493, 221] width 131 height 15
